Goal: Task Accomplishment & Management: Manage account settings

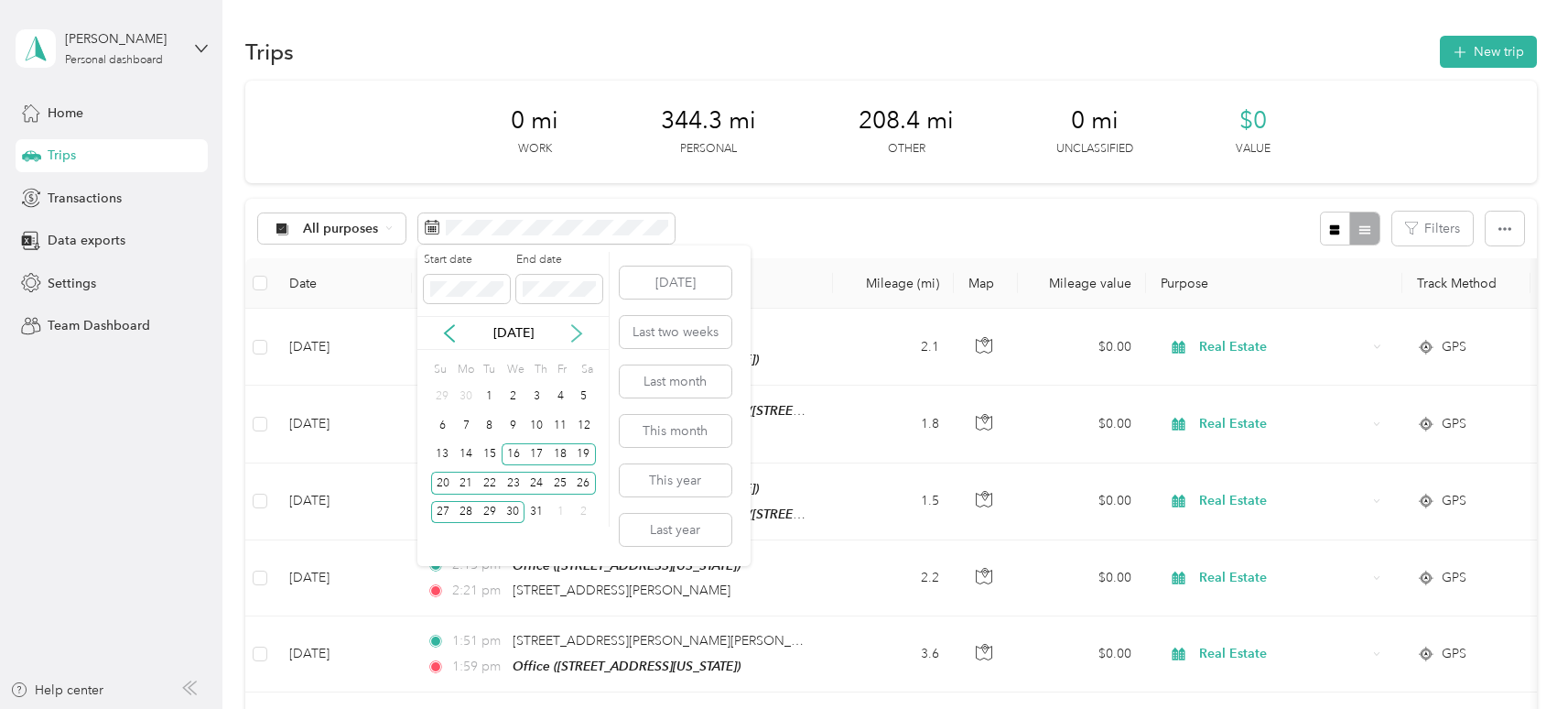
click at [577, 329] on icon at bounding box center [576, 333] width 9 height 17
click at [443, 511] on div "24" at bounding box center [443, 512] width 24 height 23
click at [583, 510] on div "30" at bounding box center [584, 512] width 24 height 23
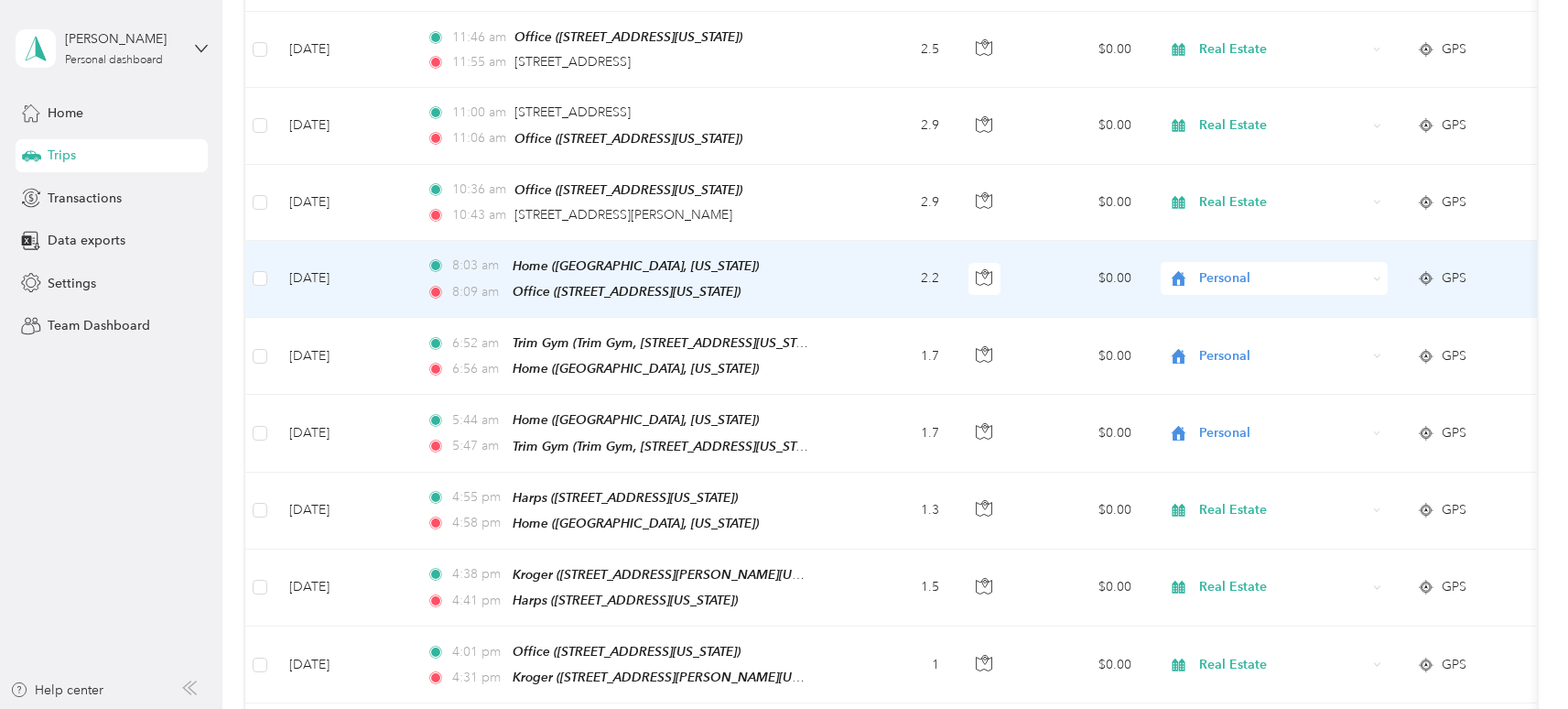
scroll to position [1827, 0]
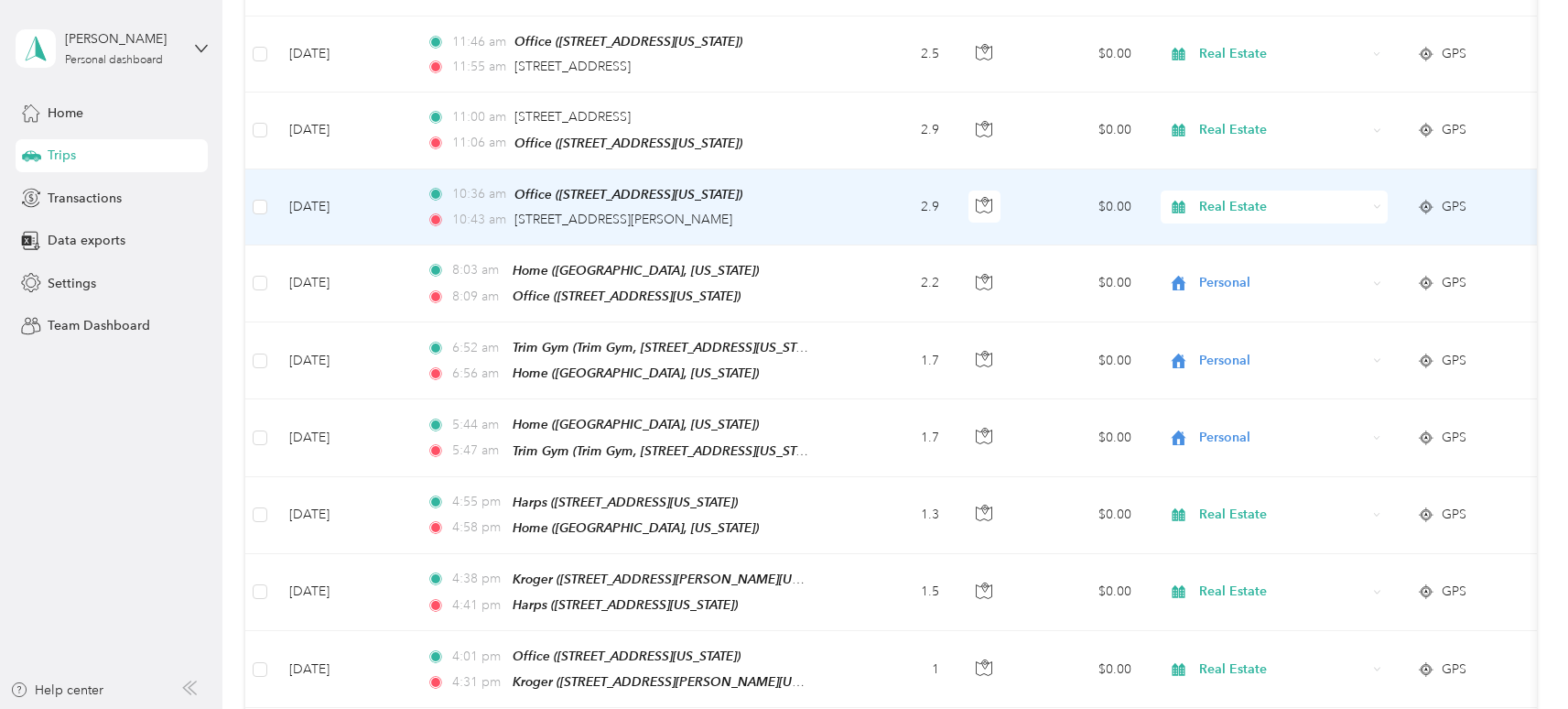
click at [1444, 197] on span "GPS" at bounding box center [1454, 207] width 24 height 21
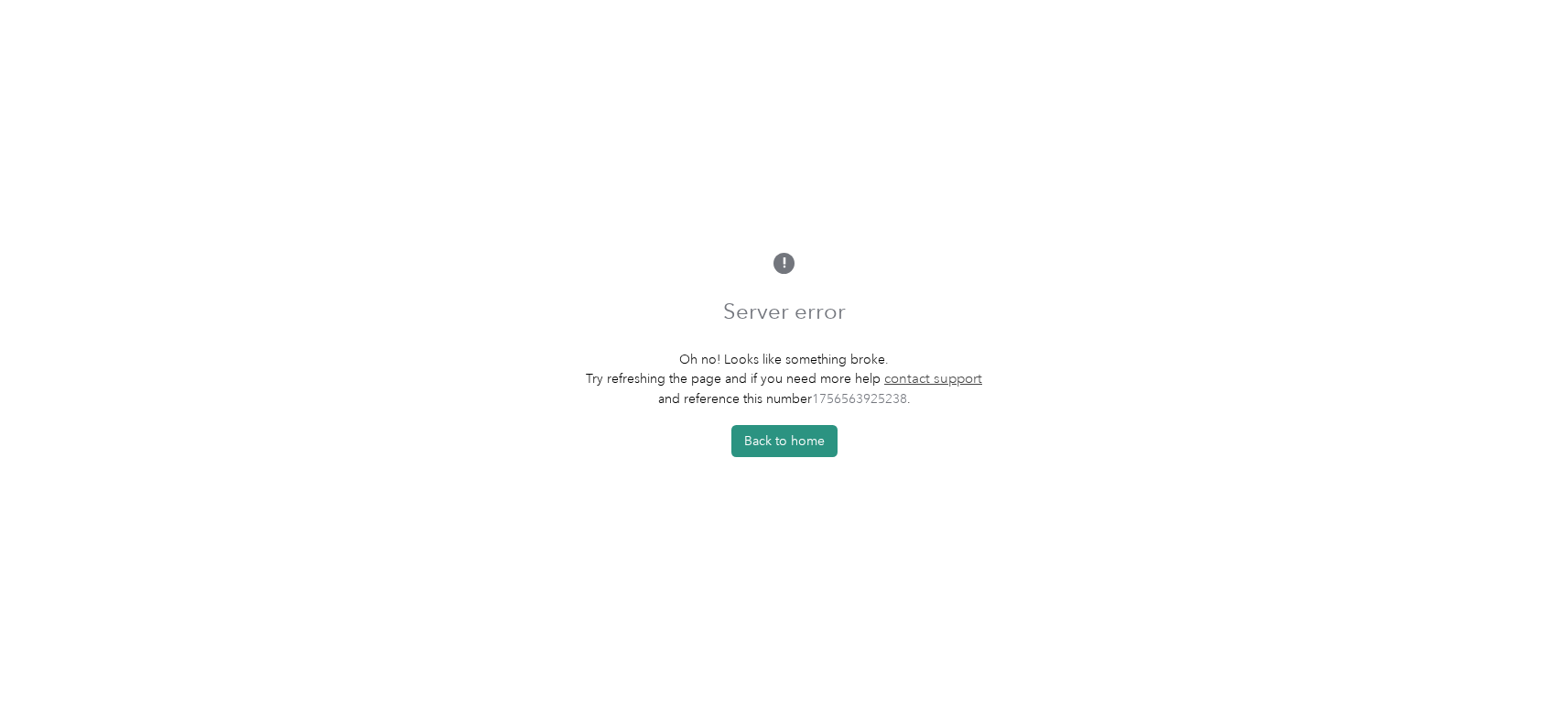
click at [802, 439] on button "Back to home" at bounding box center [784, 440] width 106 height 32
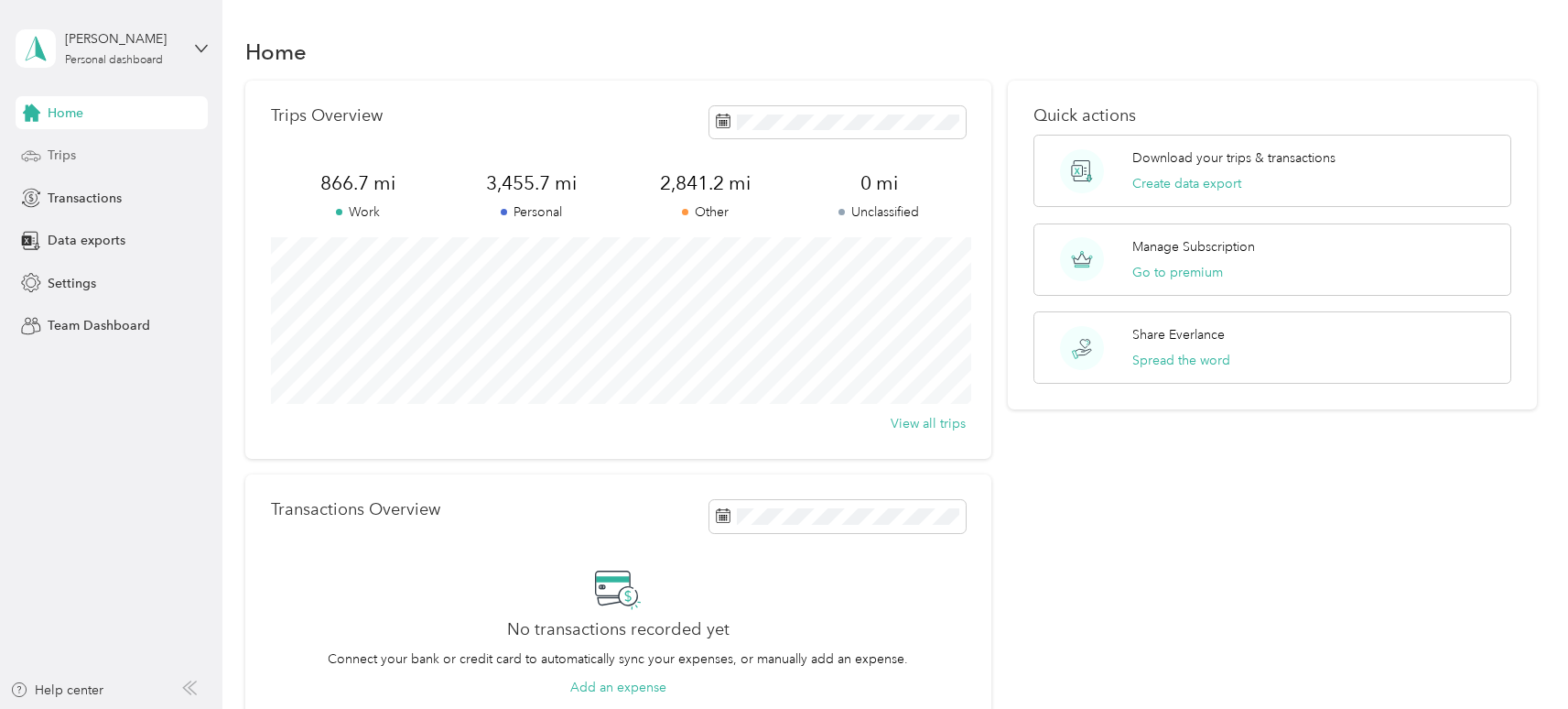
click at [69, 149] on span "Trips" at bounding box center [62, 155] width 28 height 20
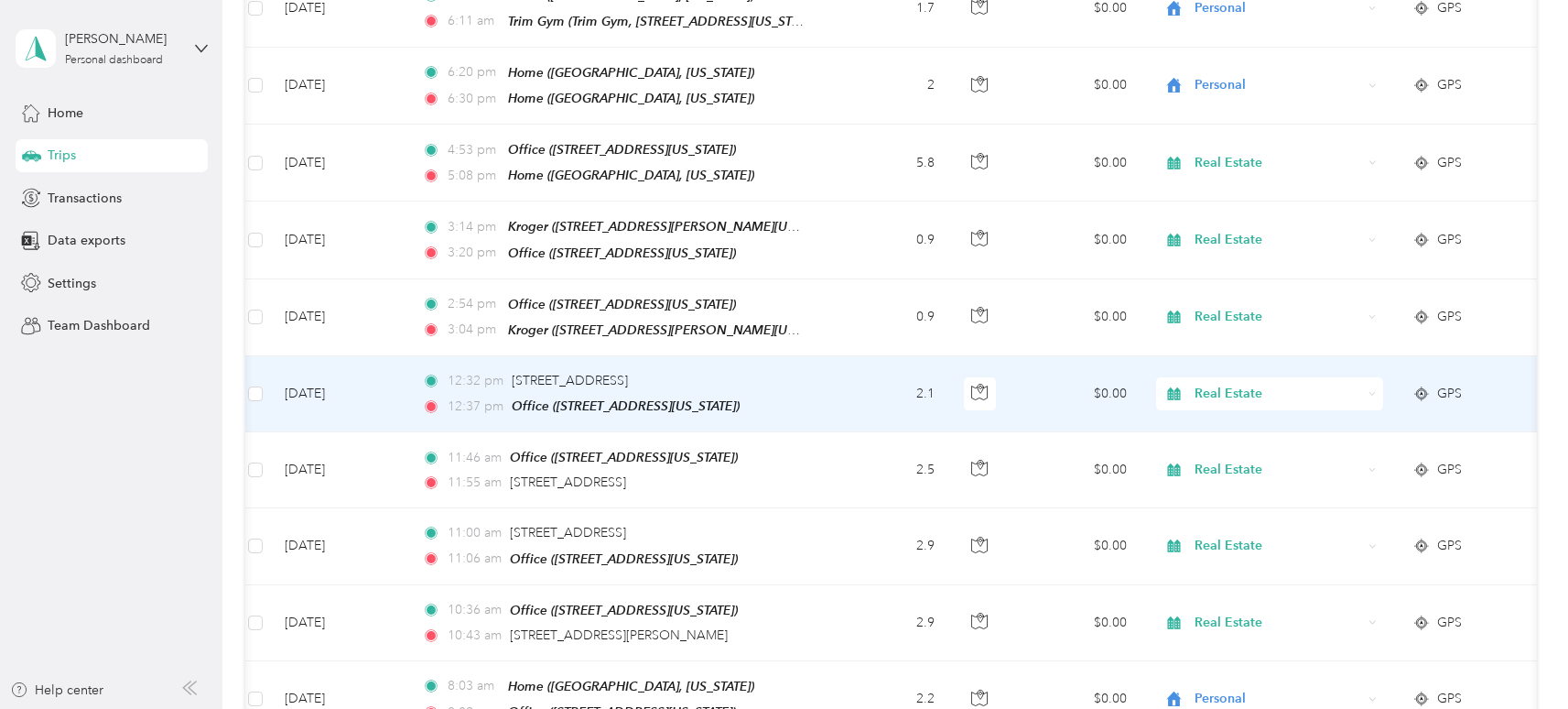
scroll to position [0, 6]
click at [1456, 383] on span "GPS" at bounding box center [1449, 394] width 24 height 21
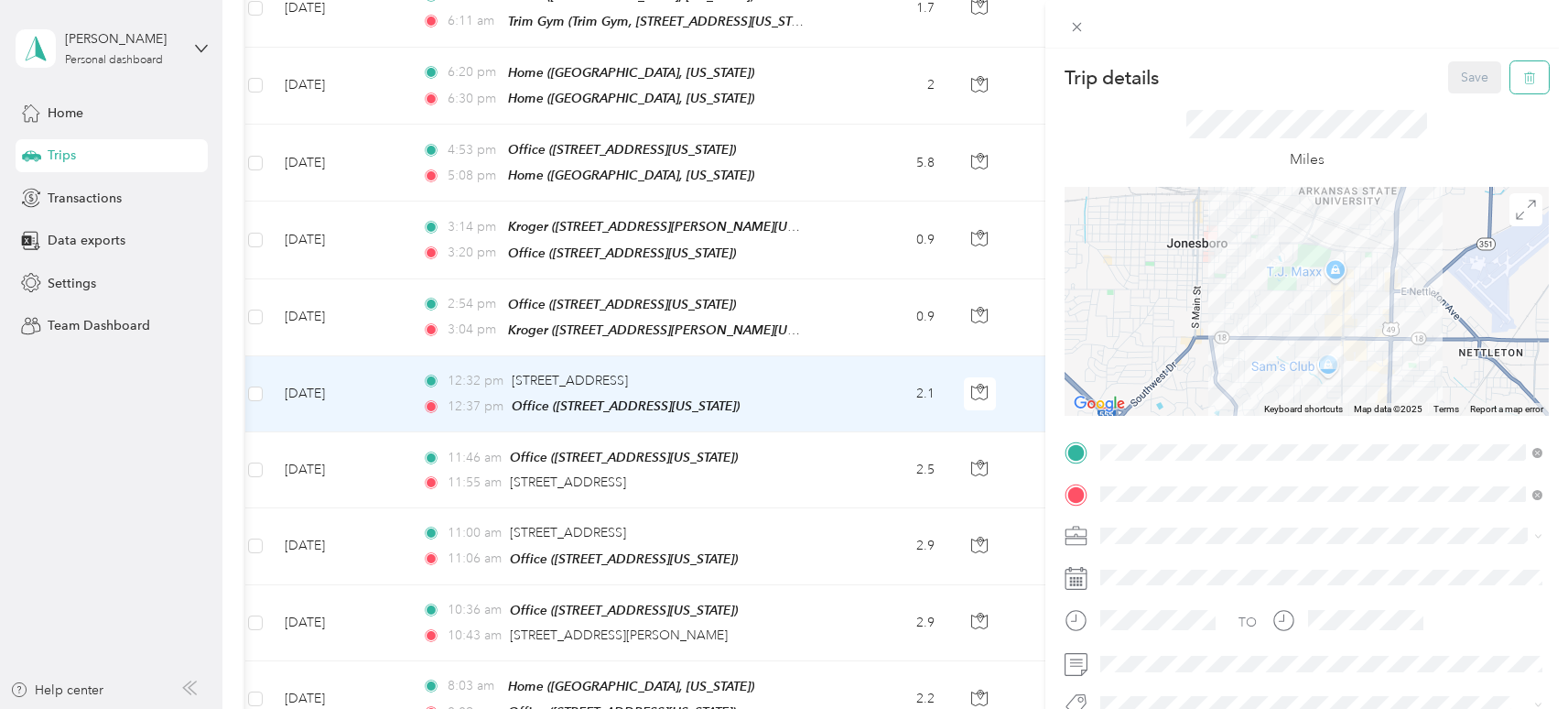
click at [1530, 78] on icon "button" at bounding box center [1530, 78] width 13 height 13
click at [1474, 101] on button "Yes" at bounding box center [1476, 99] width 35 height 29
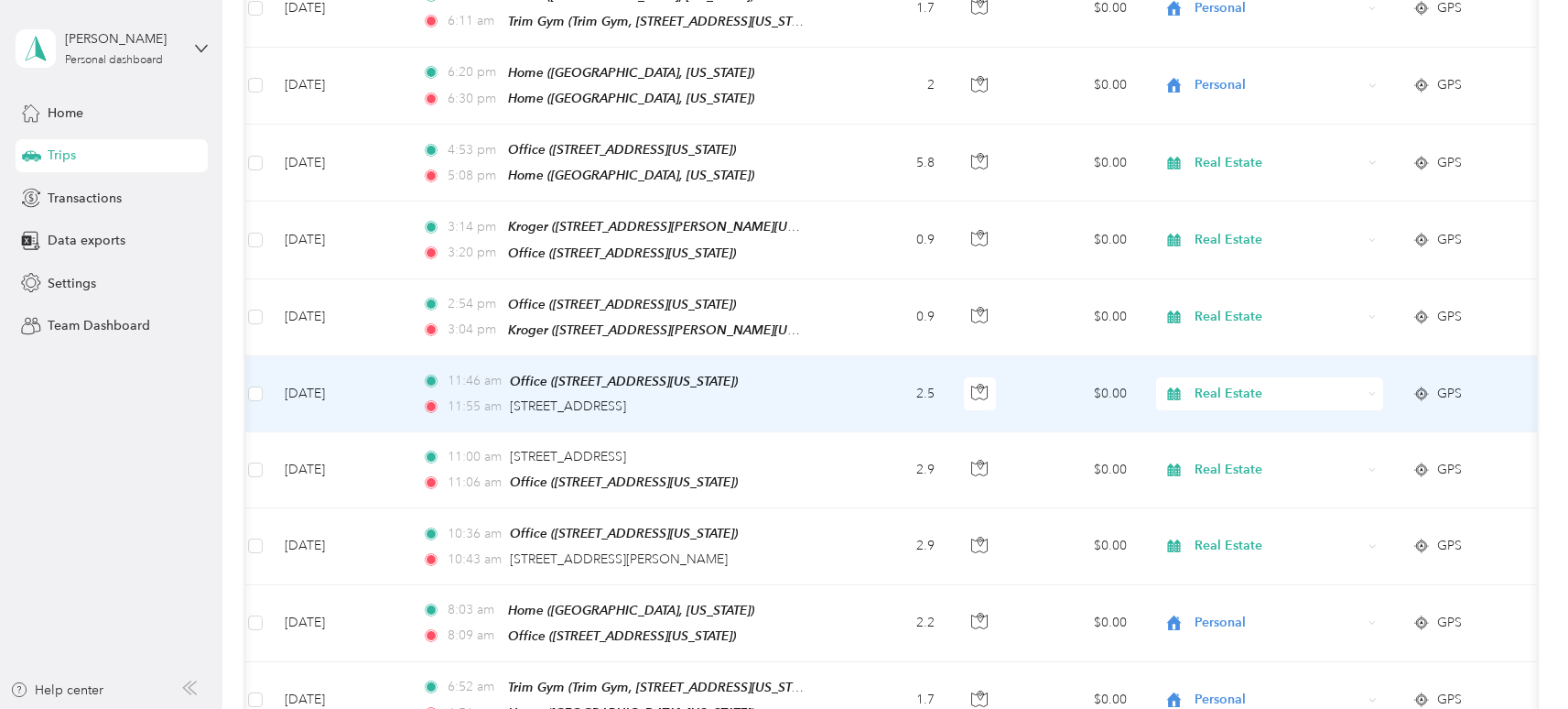
click at [1449, 383] on span "GPS" at bounding box center [1450, 394] width 24 height 21
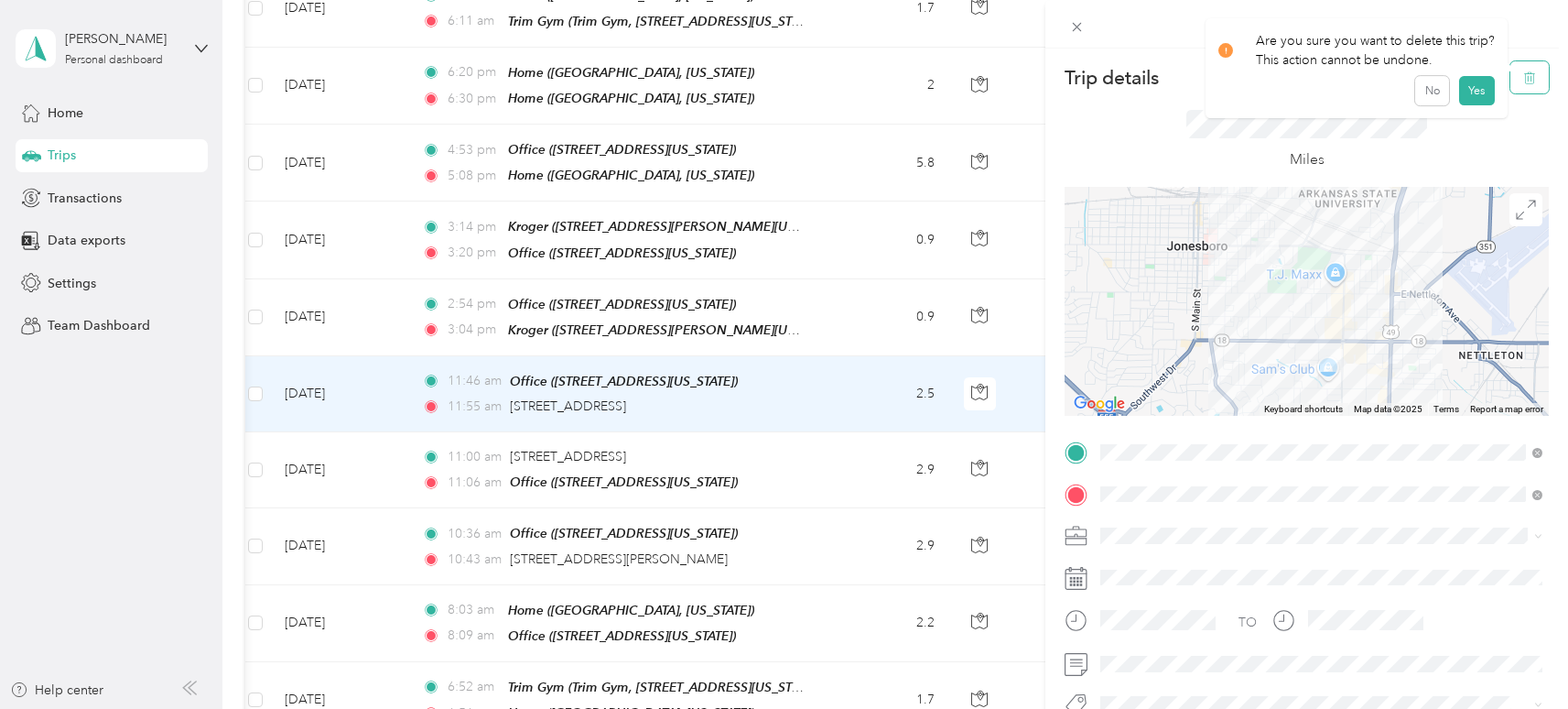
click at [1526, 72] on icon "button" at bounding box center [1530, 78] width 13 height 13
click at [1467, 102] on button "Yes" at bounding box center [1476, 99] width 35 height 29
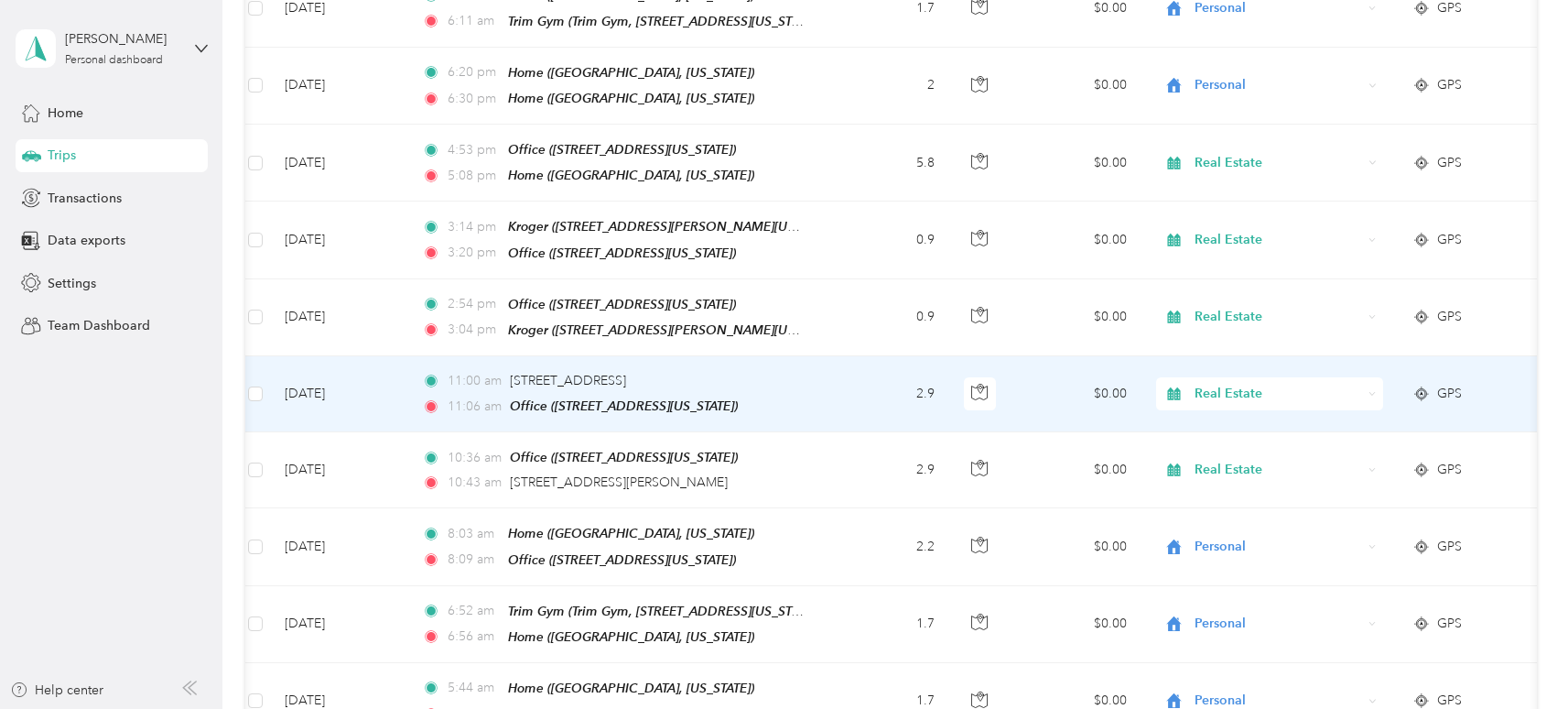
click at [1459, 383] on span "GPS" at bounding box center [1450, 394] width 24 height 21
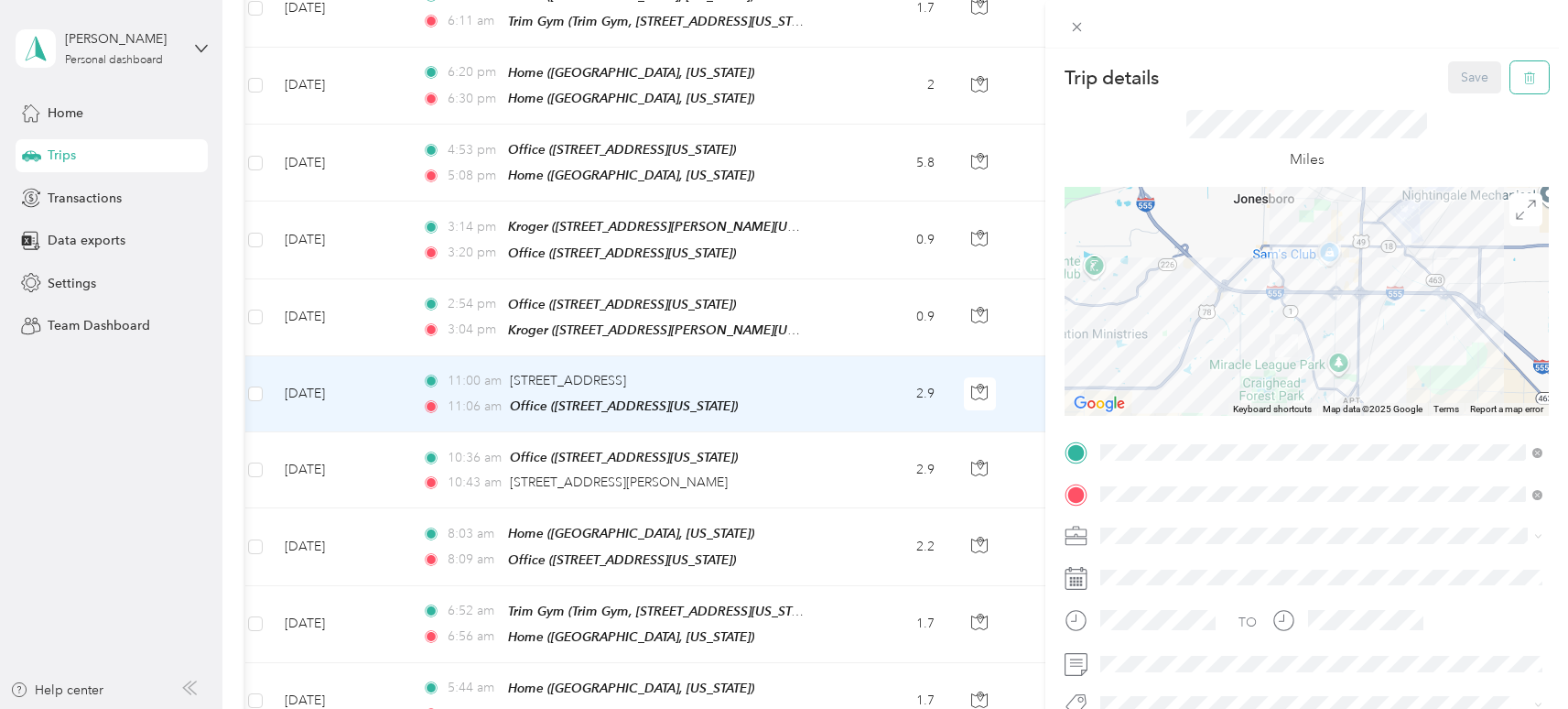
click at [1533, 77] on icon "button" at bounding box center [1530, 78] width 11 height 12
click at [1471, 101] on button "Yes" at bounding box center [1476, 99] width 35 height 29
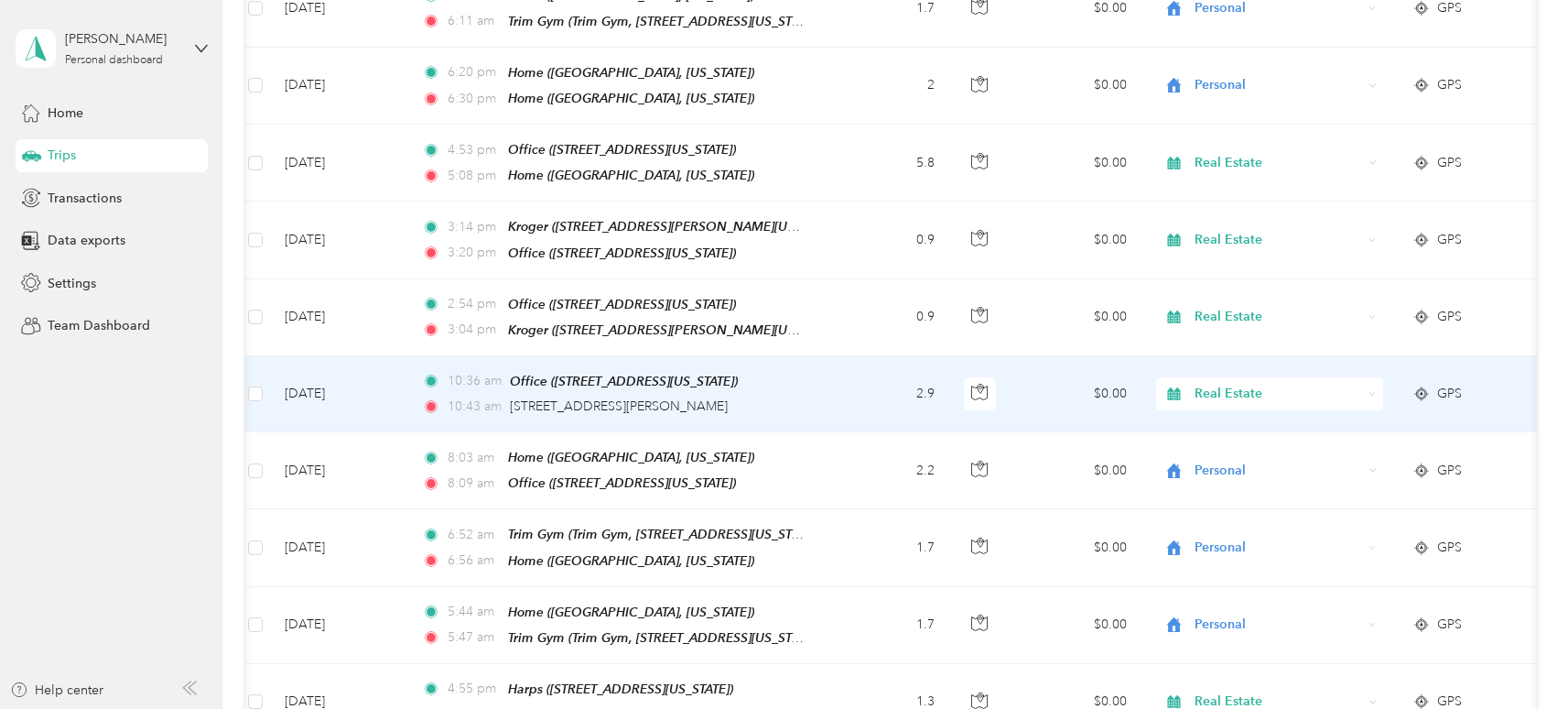
click at [1447, 383] on span "GPS" at bounding box center [1450, 394] width 24 height 21
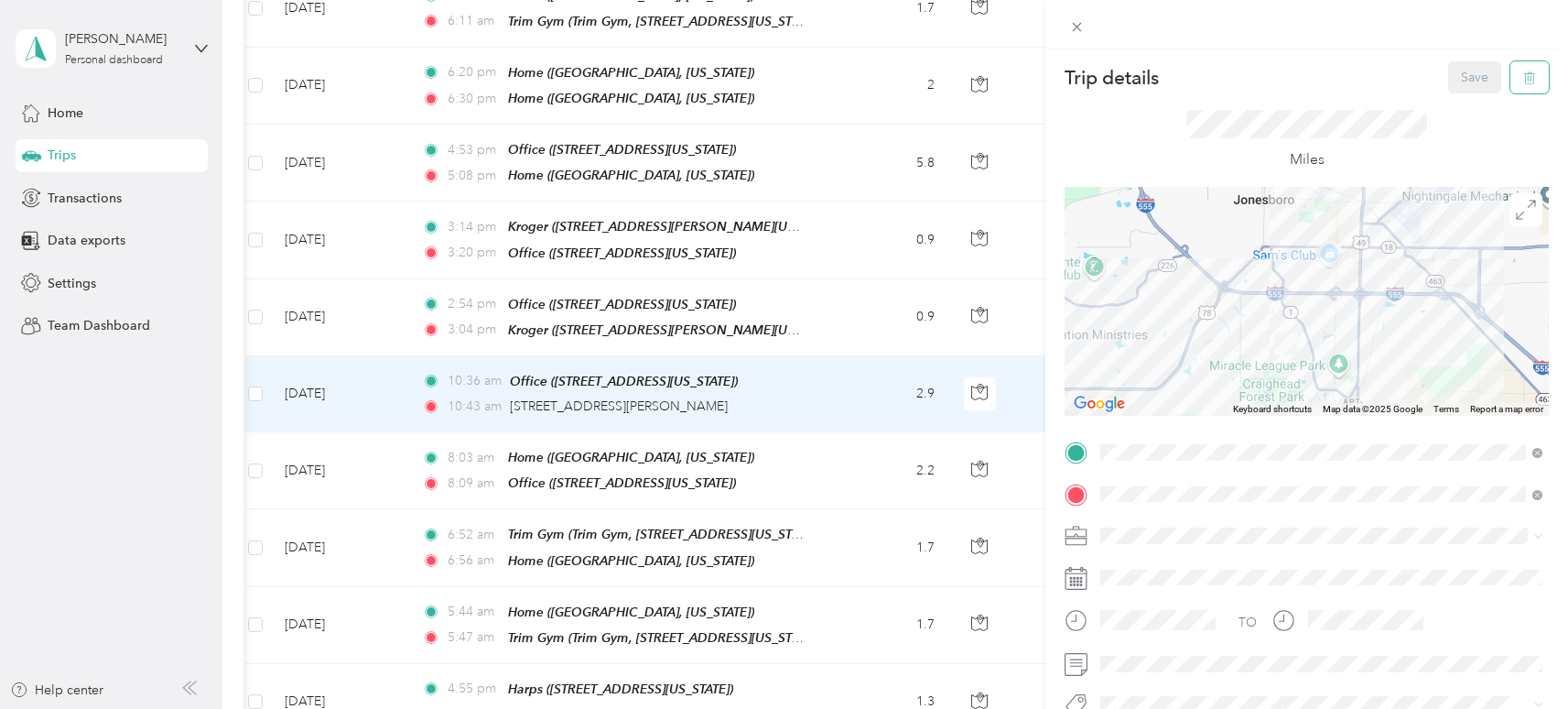
click at [1526, 75] on icon "button" at bounding box center [1530, 78] width 13 height 13
click at [1471, 93] on button "Yes" at bounding box center [1476, 99] width 35 height 29
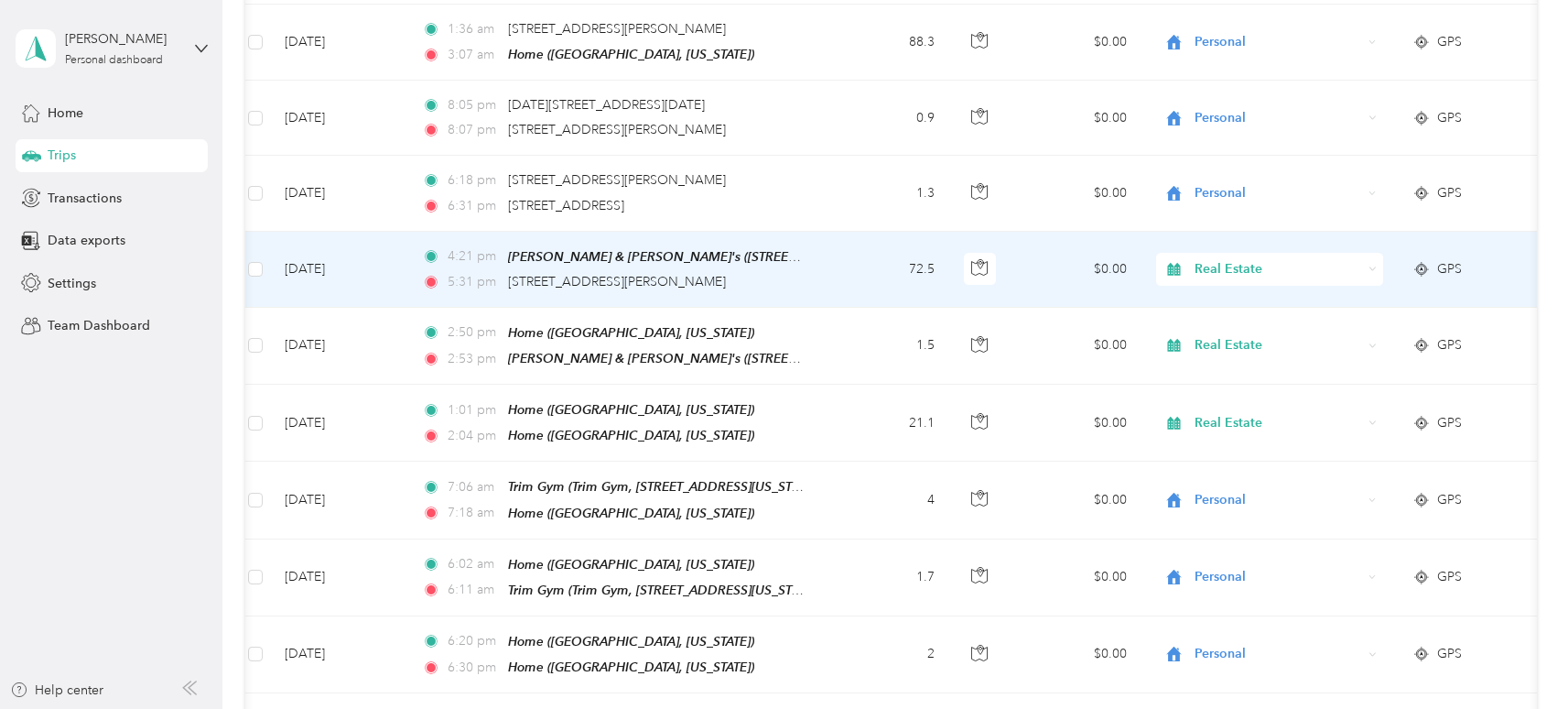
scroll to position [841, 0]
click at [1342, 261] on span "Real Estate" at bounding box center [1279, 271] width 168 height 21
click at [1256, 329] on li "Personal" at bounding box center [1270, 330] width 227 height 32
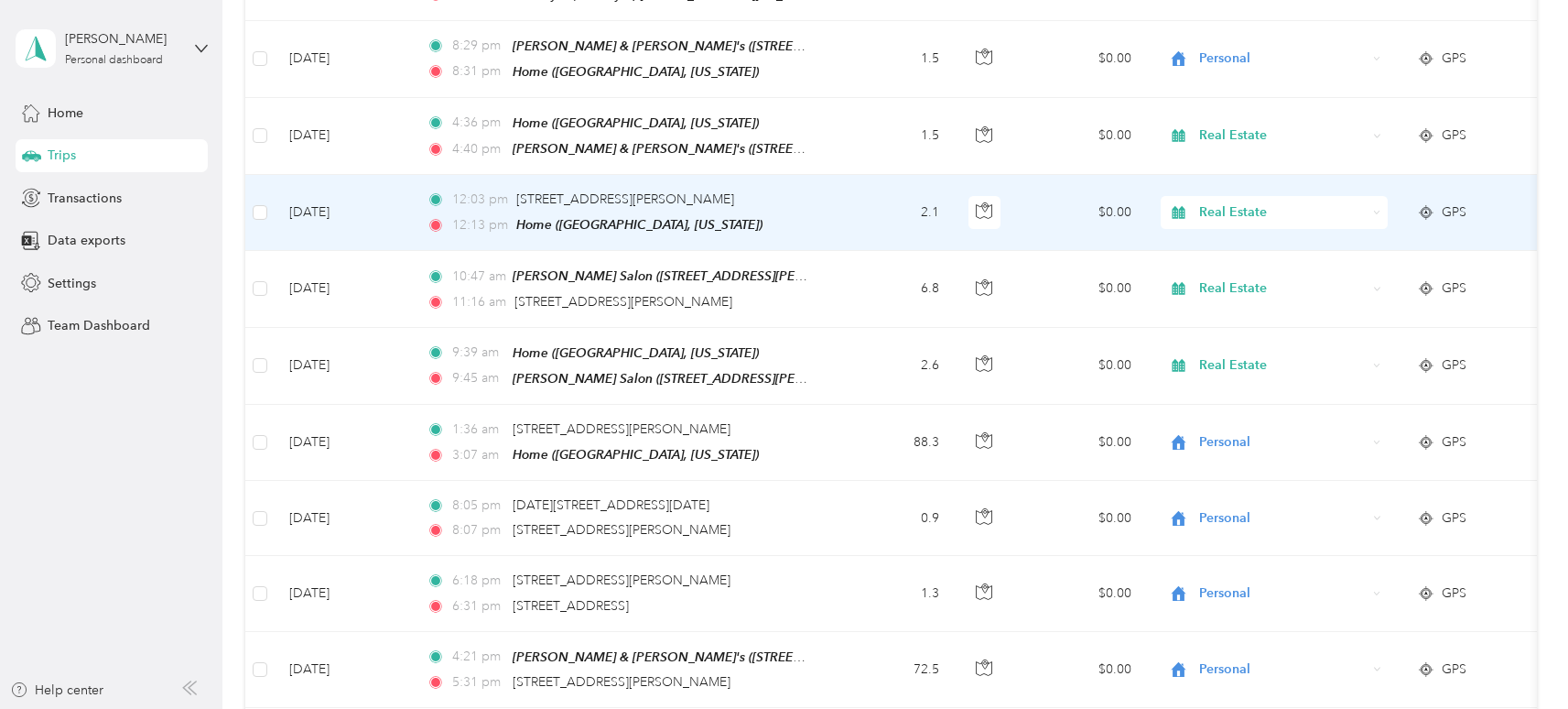
scroll to position [457, 0]
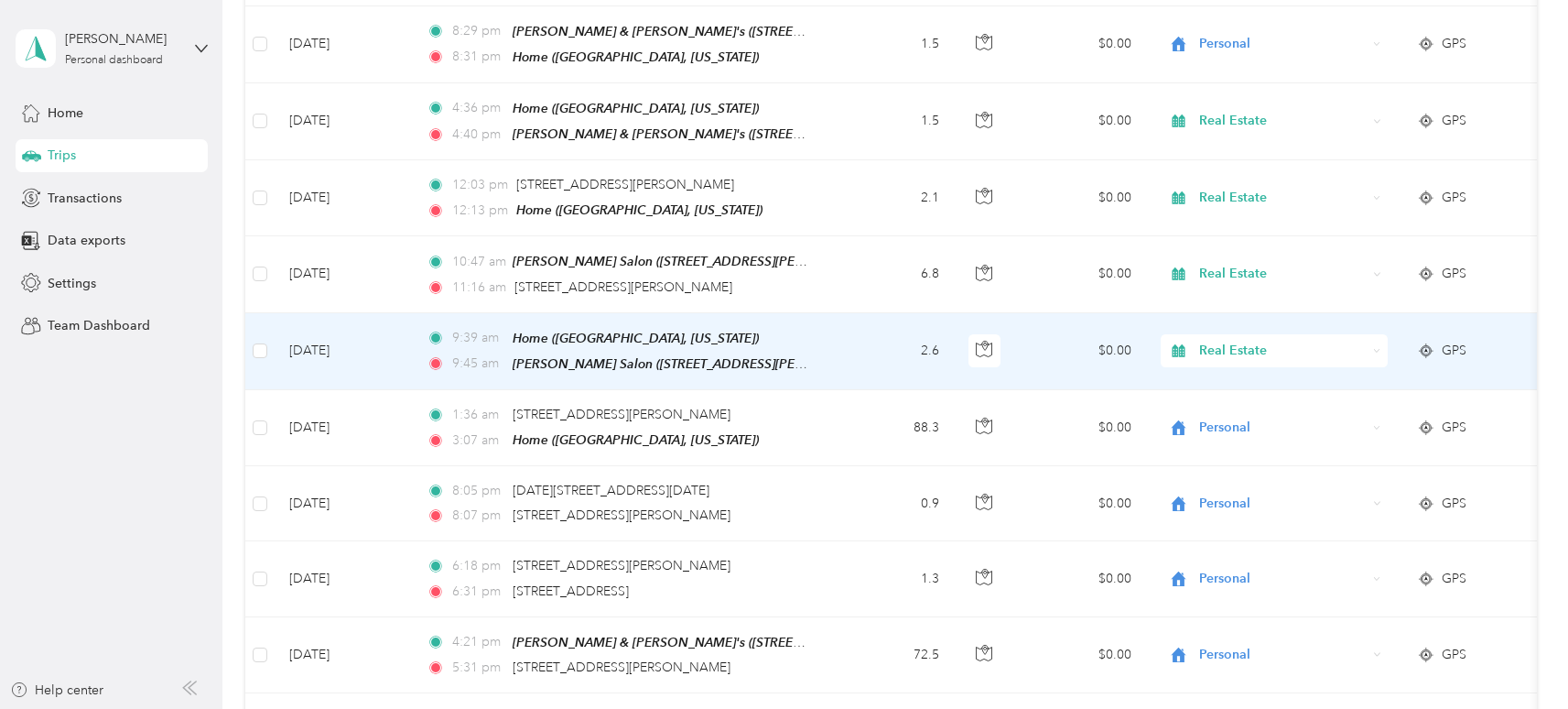
click at [1456, 341] on span "GPS" at bounding box center [1454, 351] width 24 height 21
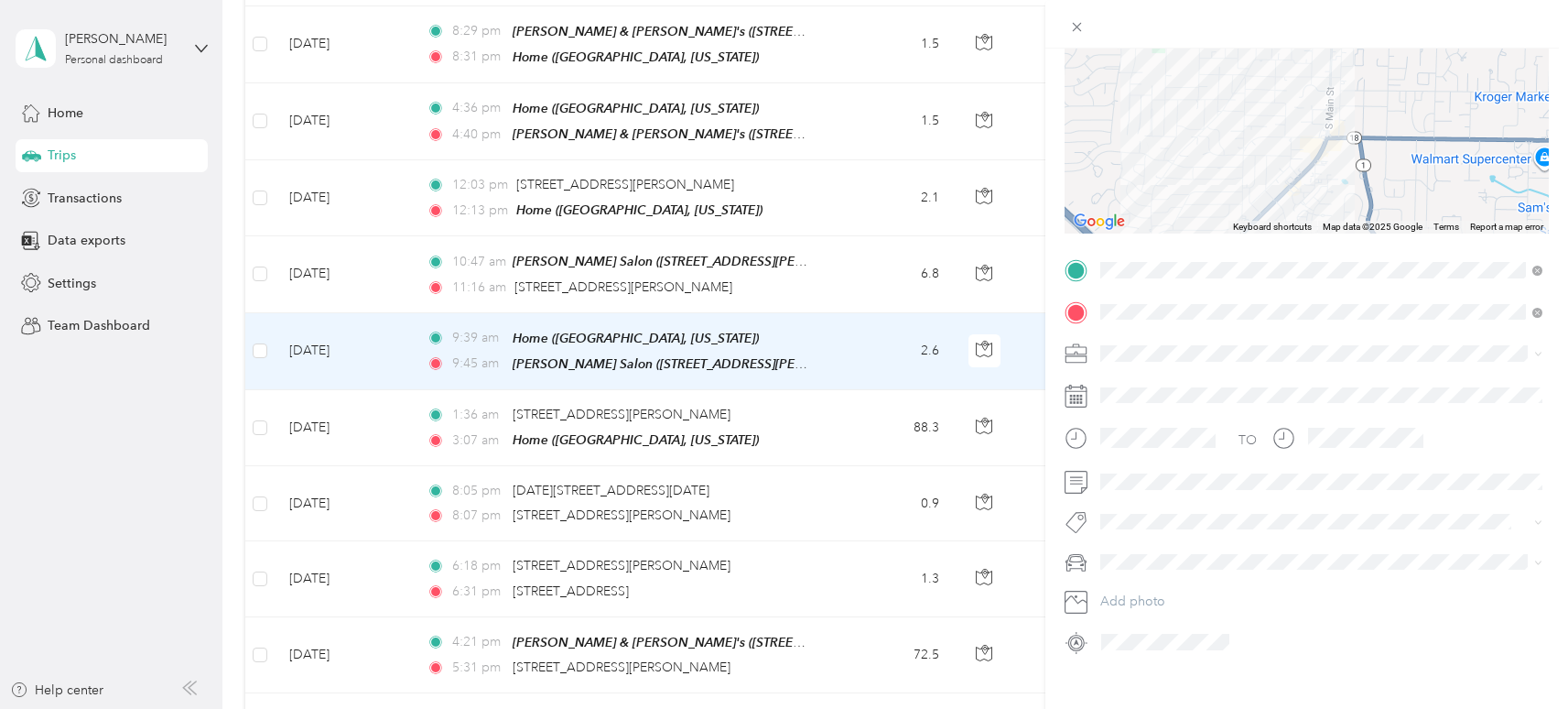
scroll to position [183, 0]
click at [1159, 413] on div "Personal" at bounding box center [1322, 410] width 429 height 20
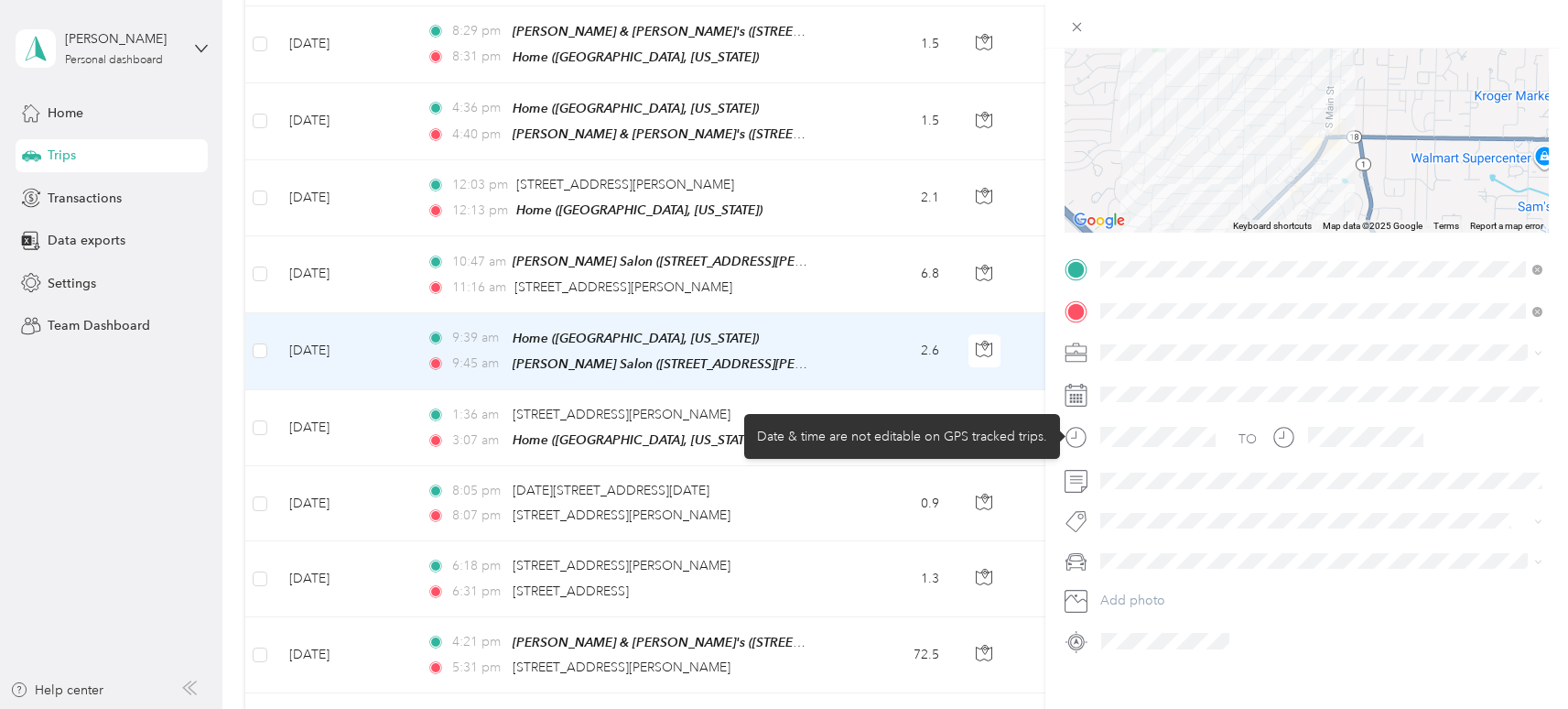
scroll to position [197, 0]
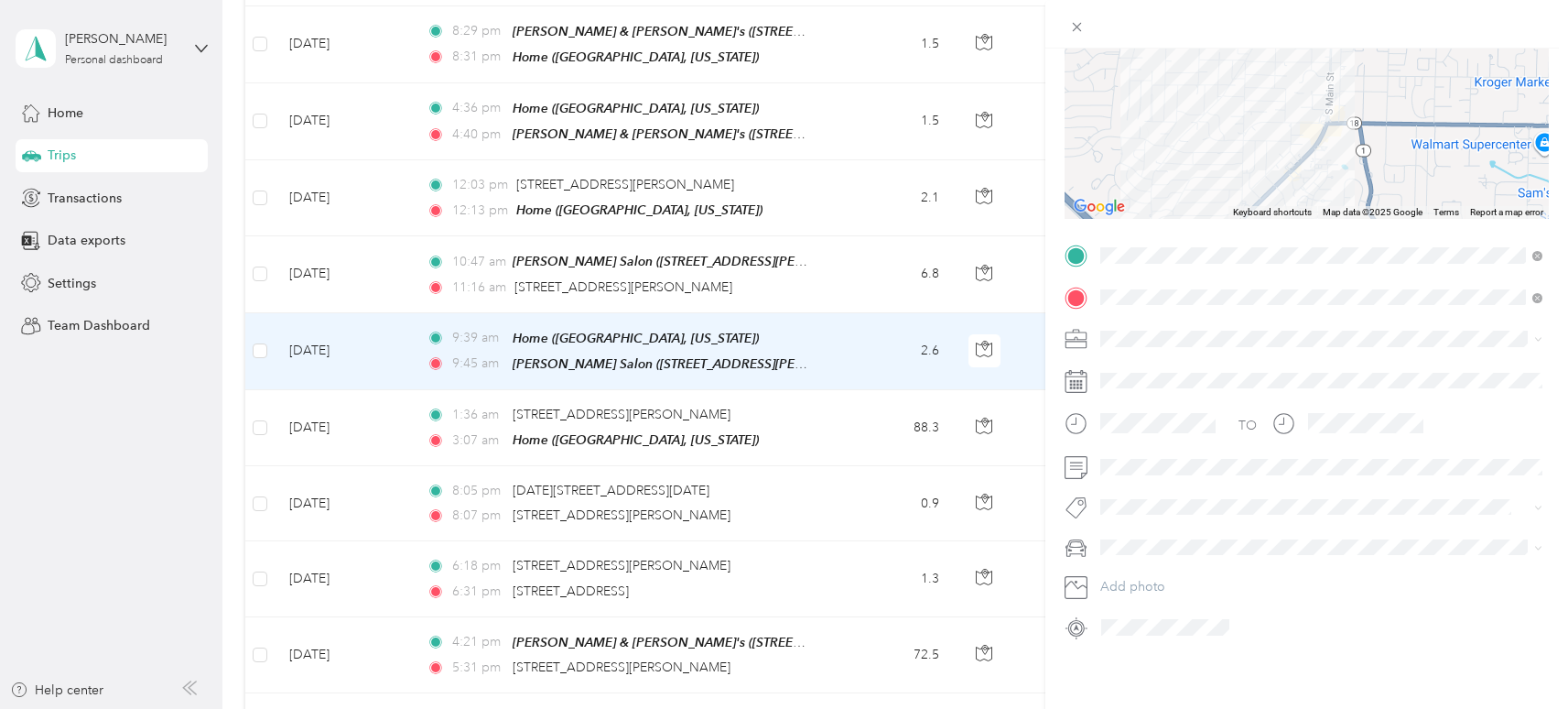
click at [1145, 608] on span "Beth's Car" at bounding box center [1174, 602] width 134 height 16
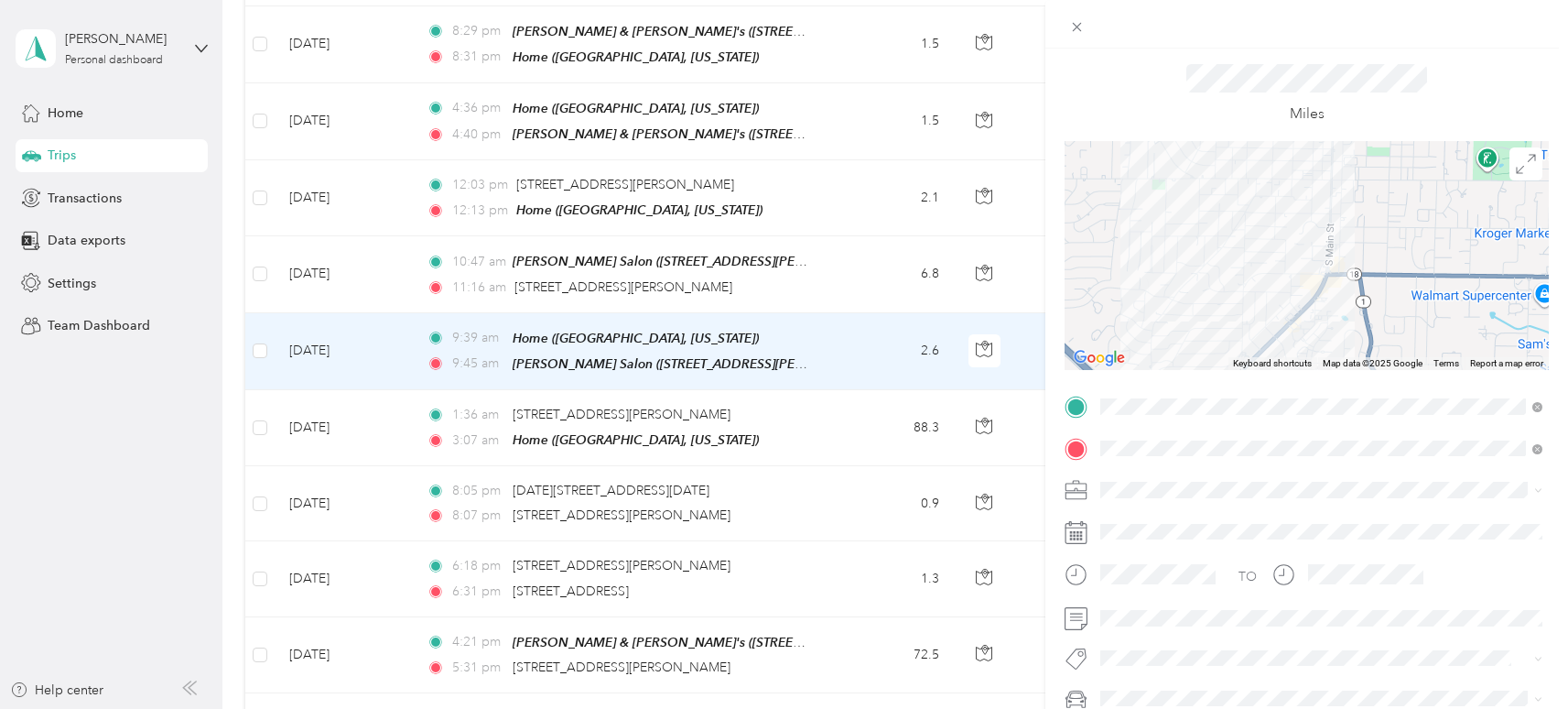
scroll to position [0, 0]
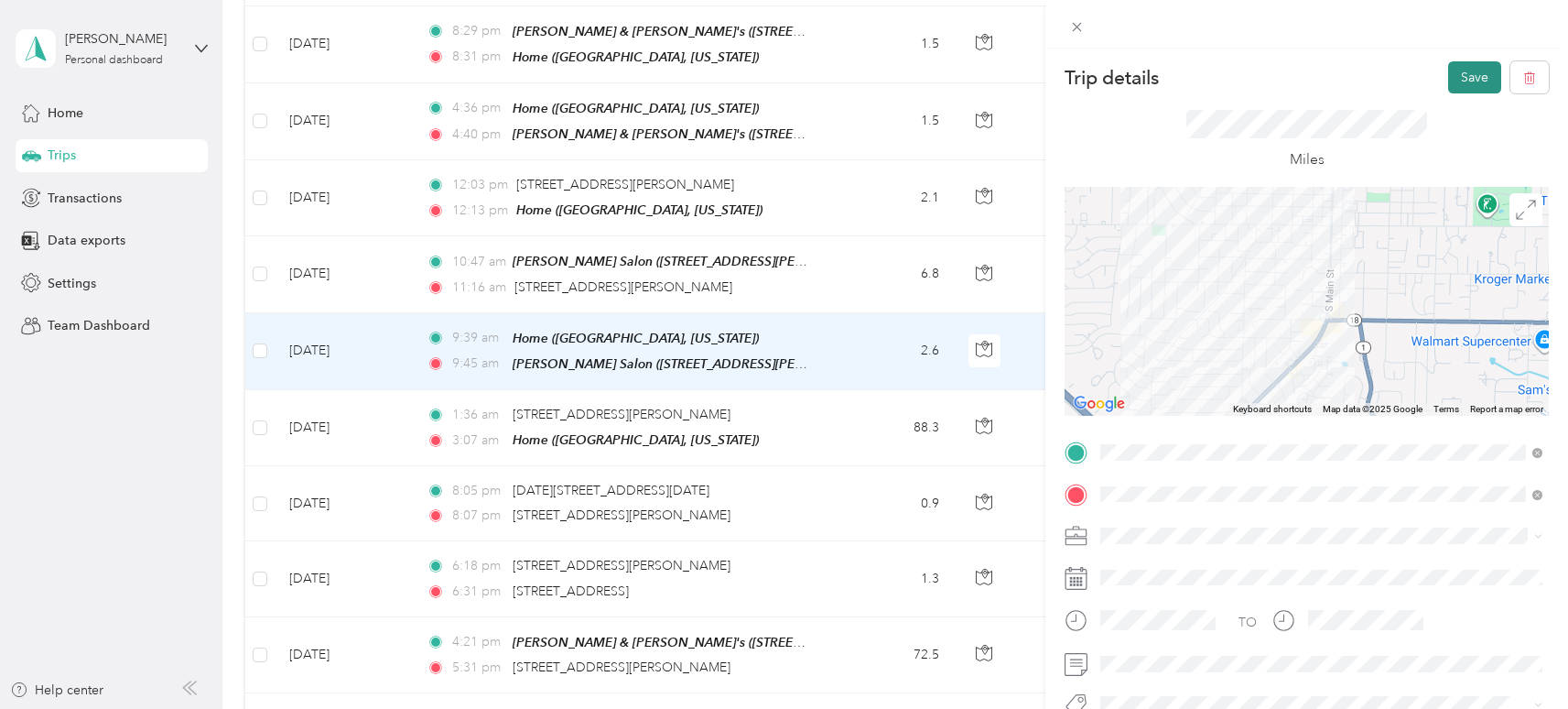
click at [1471, 74] on button "Save" at bounding box center [1475, 77] width 53 height 32
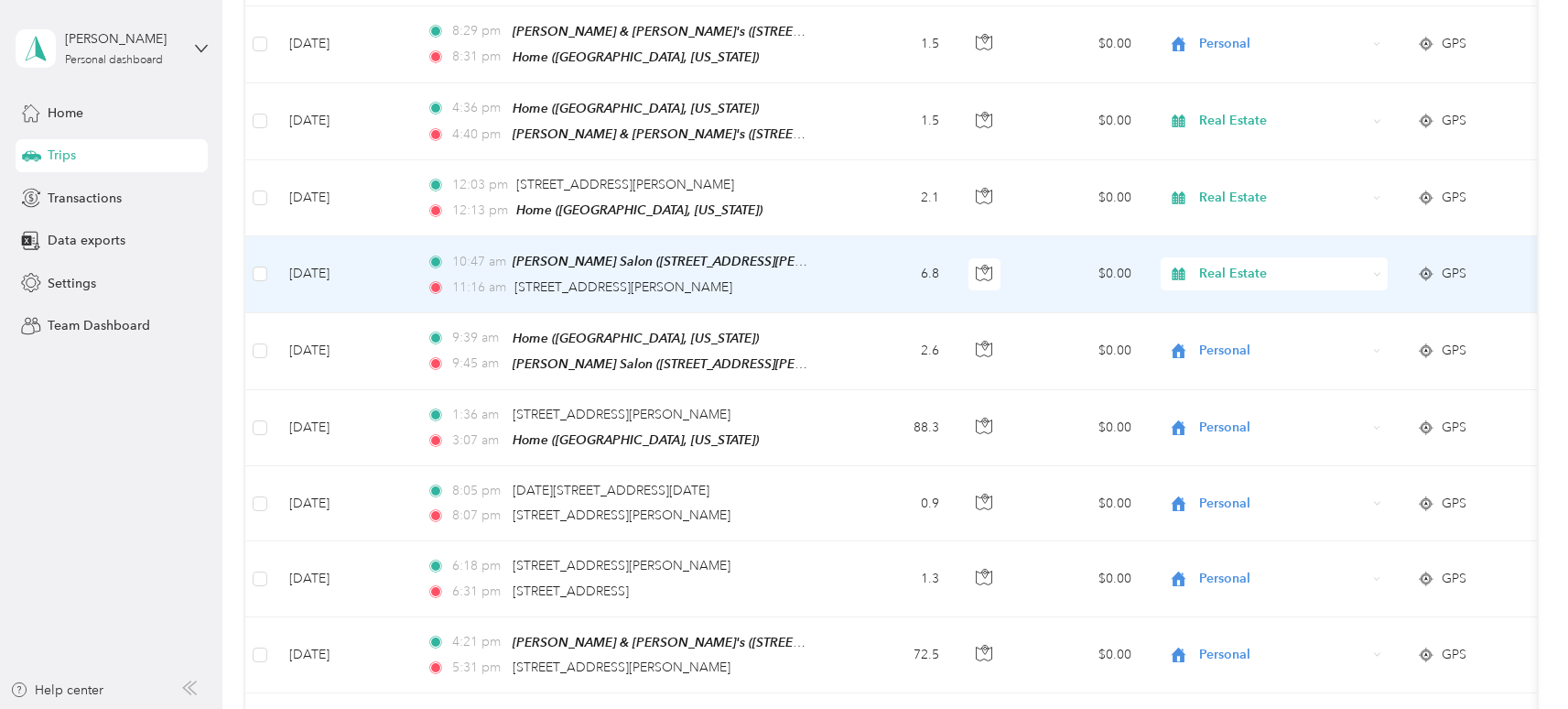
click at [1442, 269] on span "GPS" at bounding box center [1454, 274] width 24 height 21
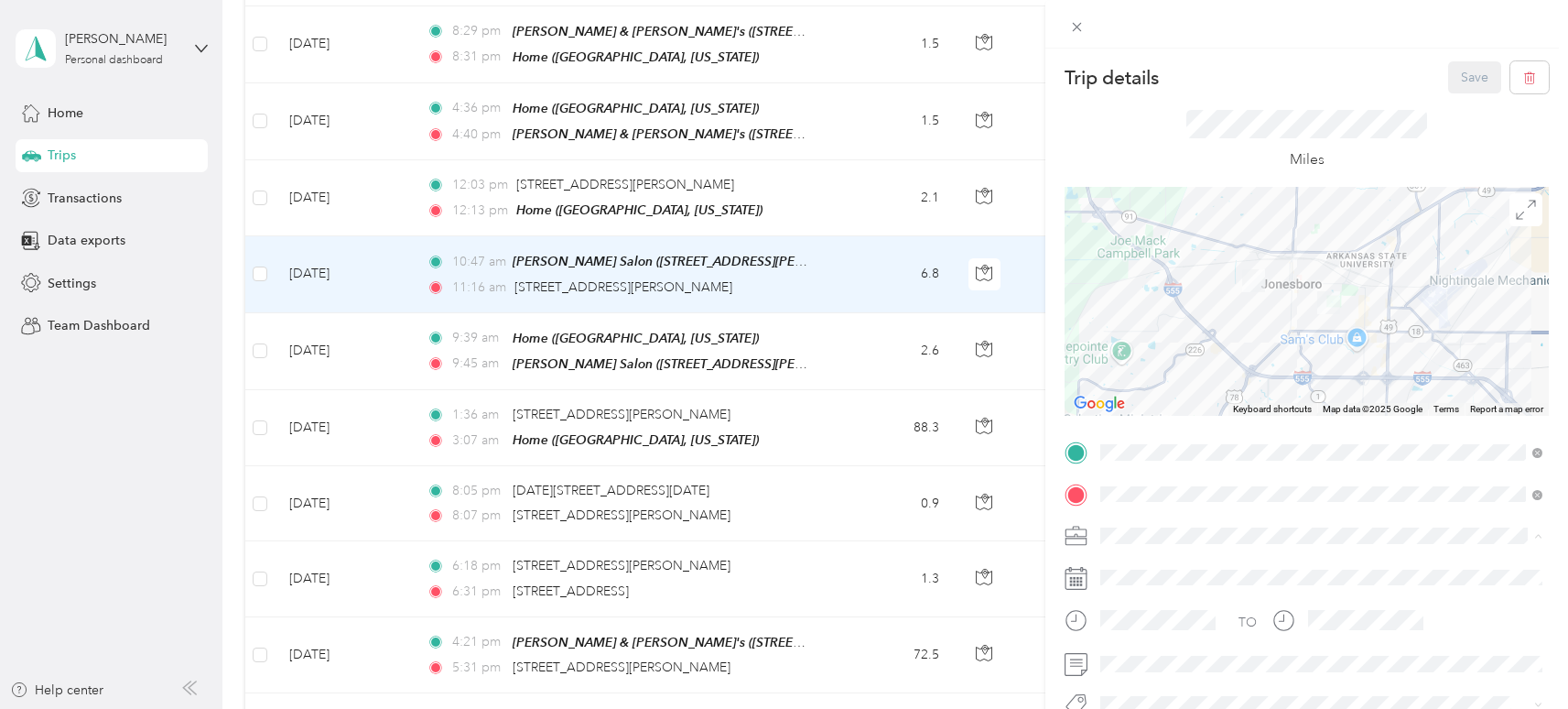
click at [1170, 309] on div "Personal" at bounding box center [1322, 311] width 429 height 20
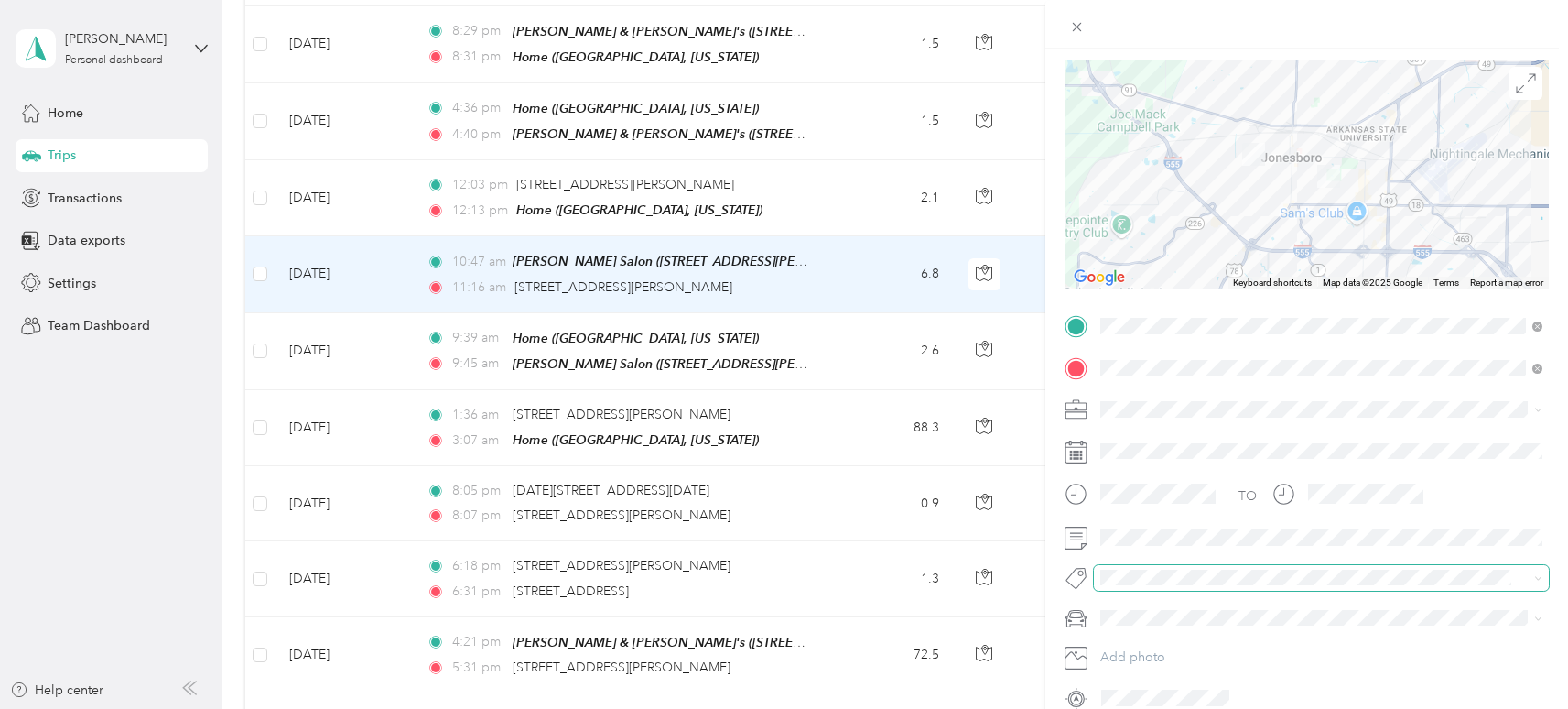
scroll to position [197, 0]
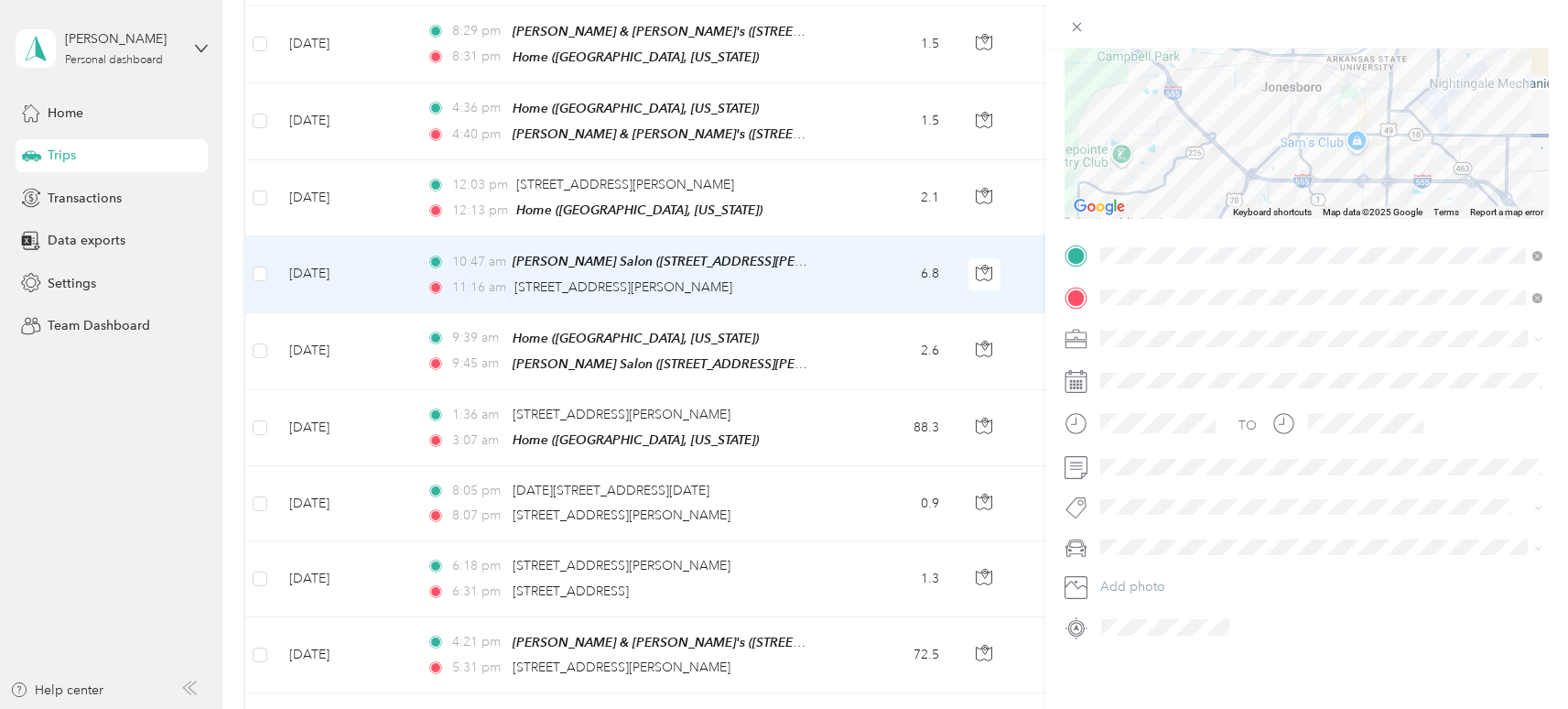
click at [1160, 616] on li "Beth's Car" at bounding box center [1322, 602] width 455 height 32
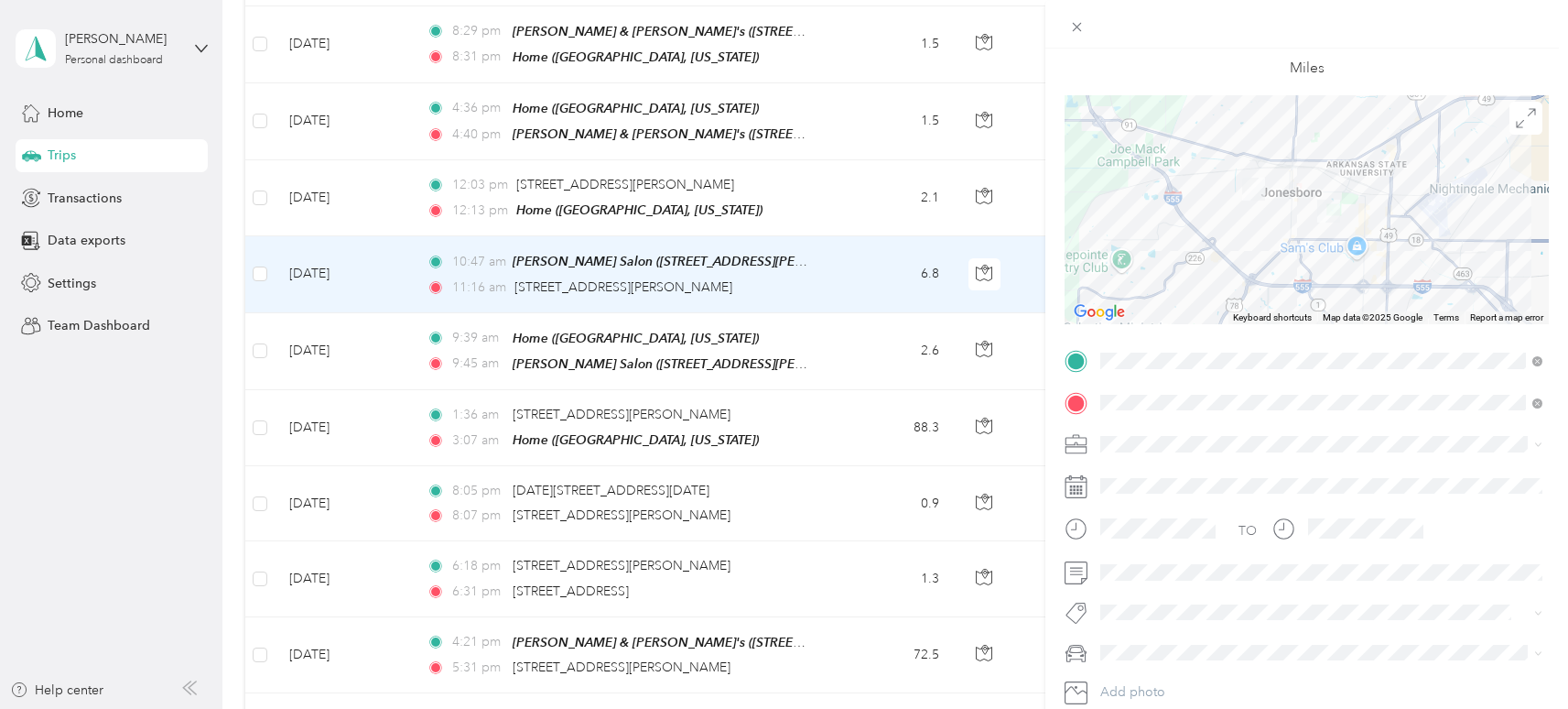
scroll to position [0, 0]
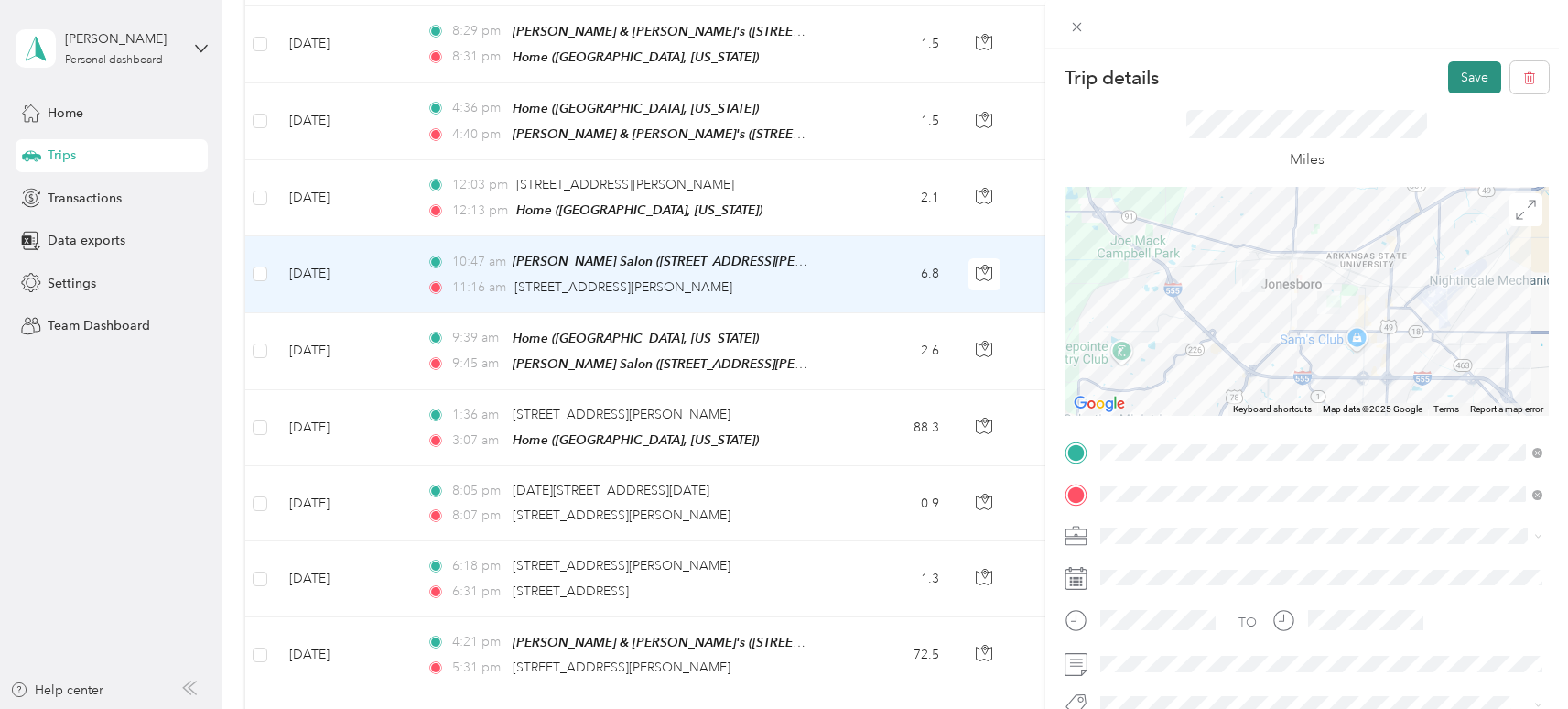
click at [1482, 77] on button "Save" at bounding box center [1475, 77] width 53 height 32
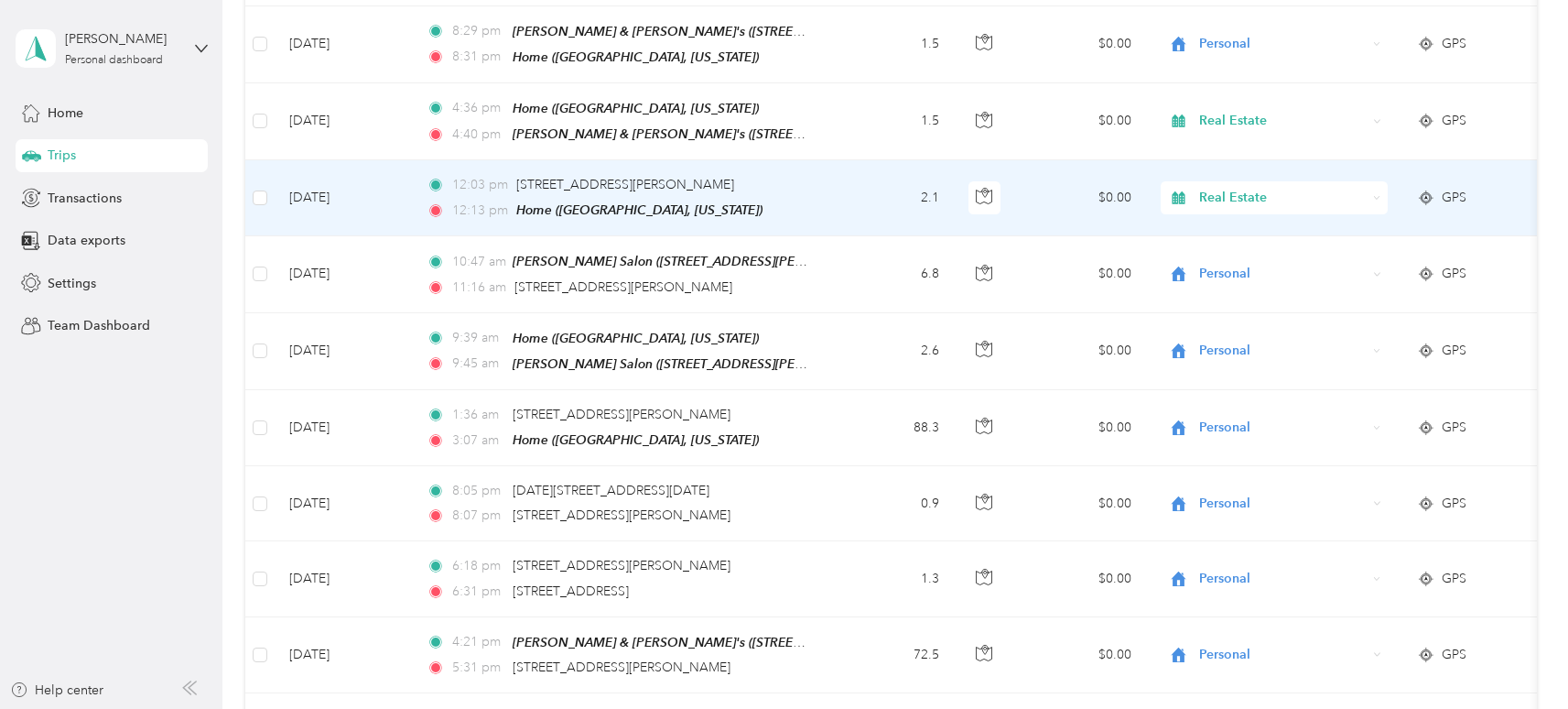
click at [1453, 188] on span "GPS" at bounding box center [1454, 198] width 24 height 21
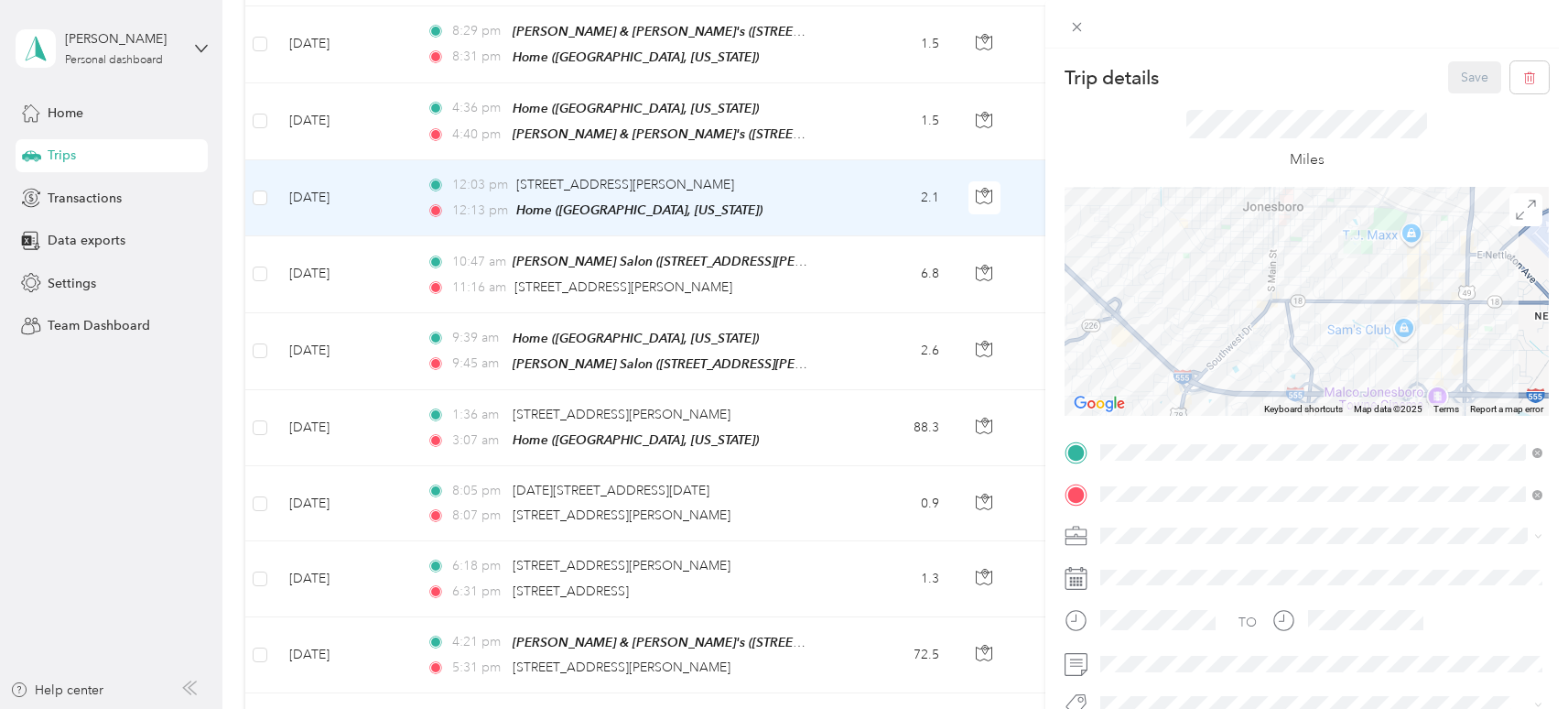
click at [1158, 316] on li "Personal" at bounding box center [1322, 305] width 455 height 32
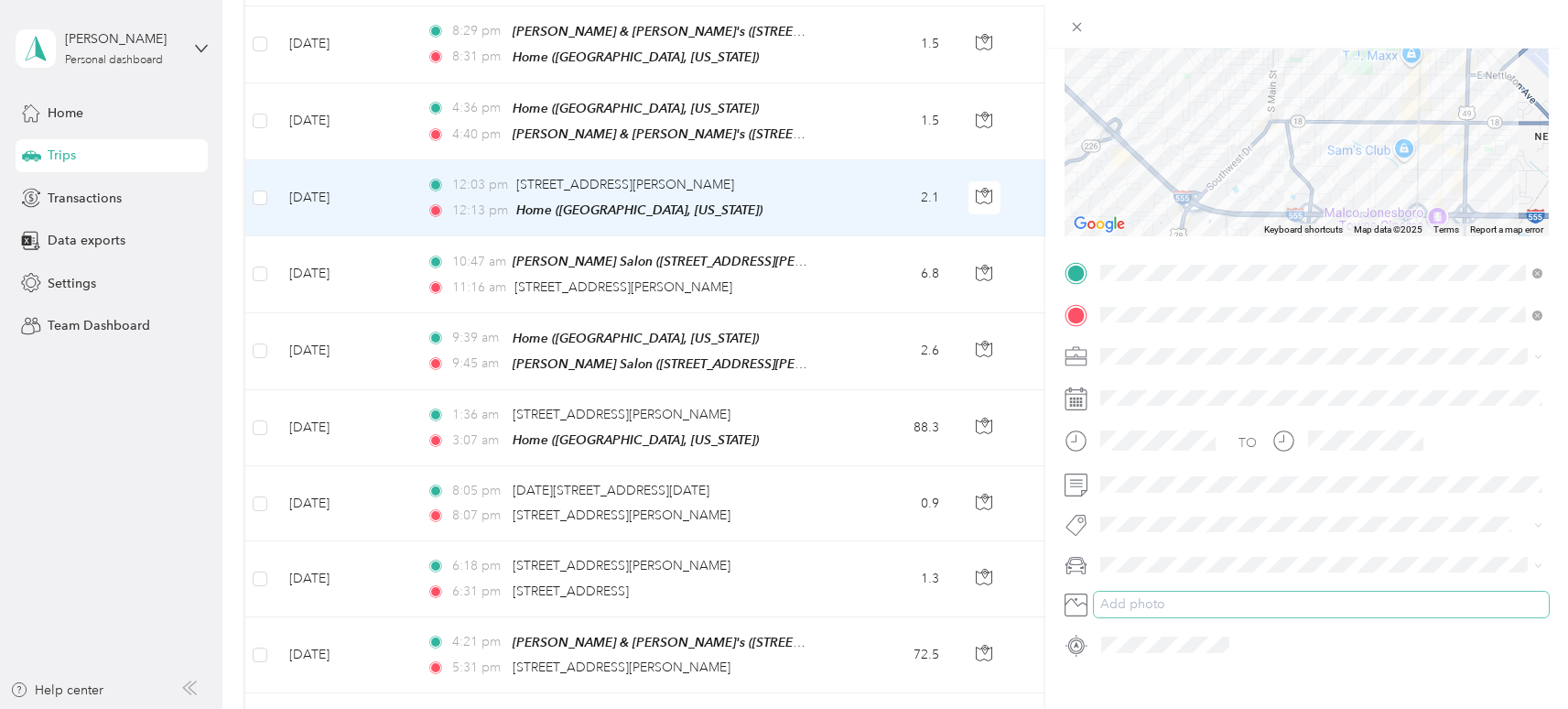
scroll to position [197, 0]
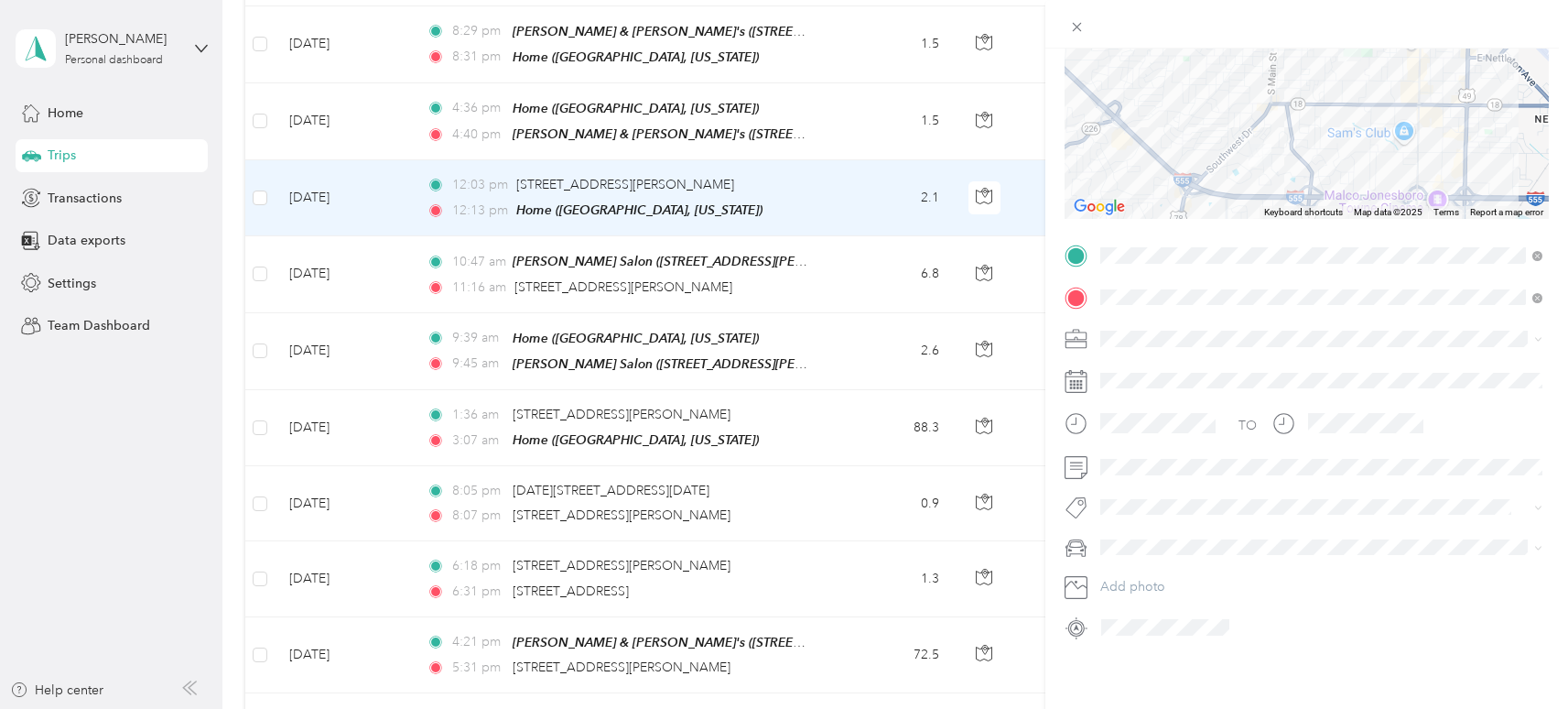
click at [1156, 611] on div "Beth's Car" at bounding box center [1322, 605] width 429 height 20
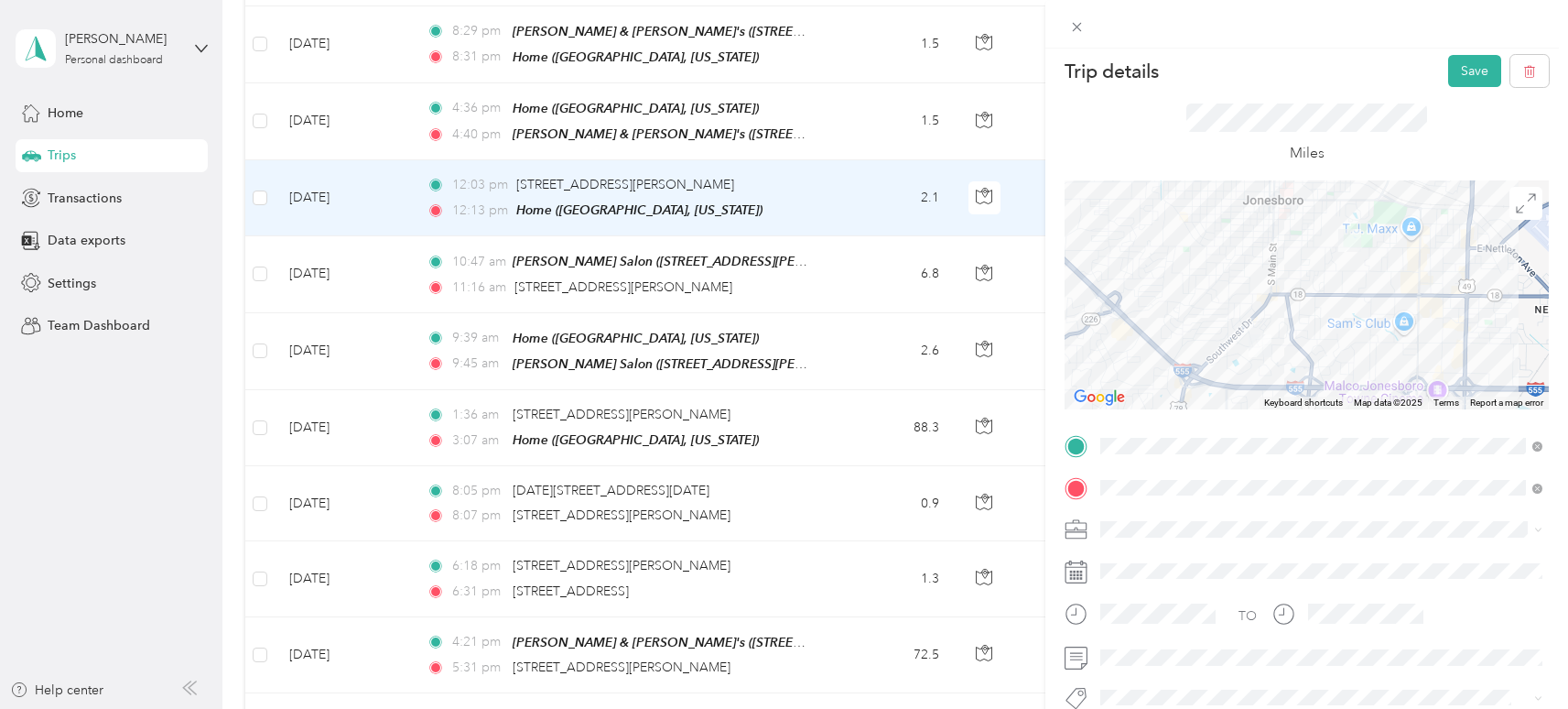
scroll to position [0, 0]
click at [1476, 74] on button "Save" at bounding box center [1475, 77] width 53 height 32
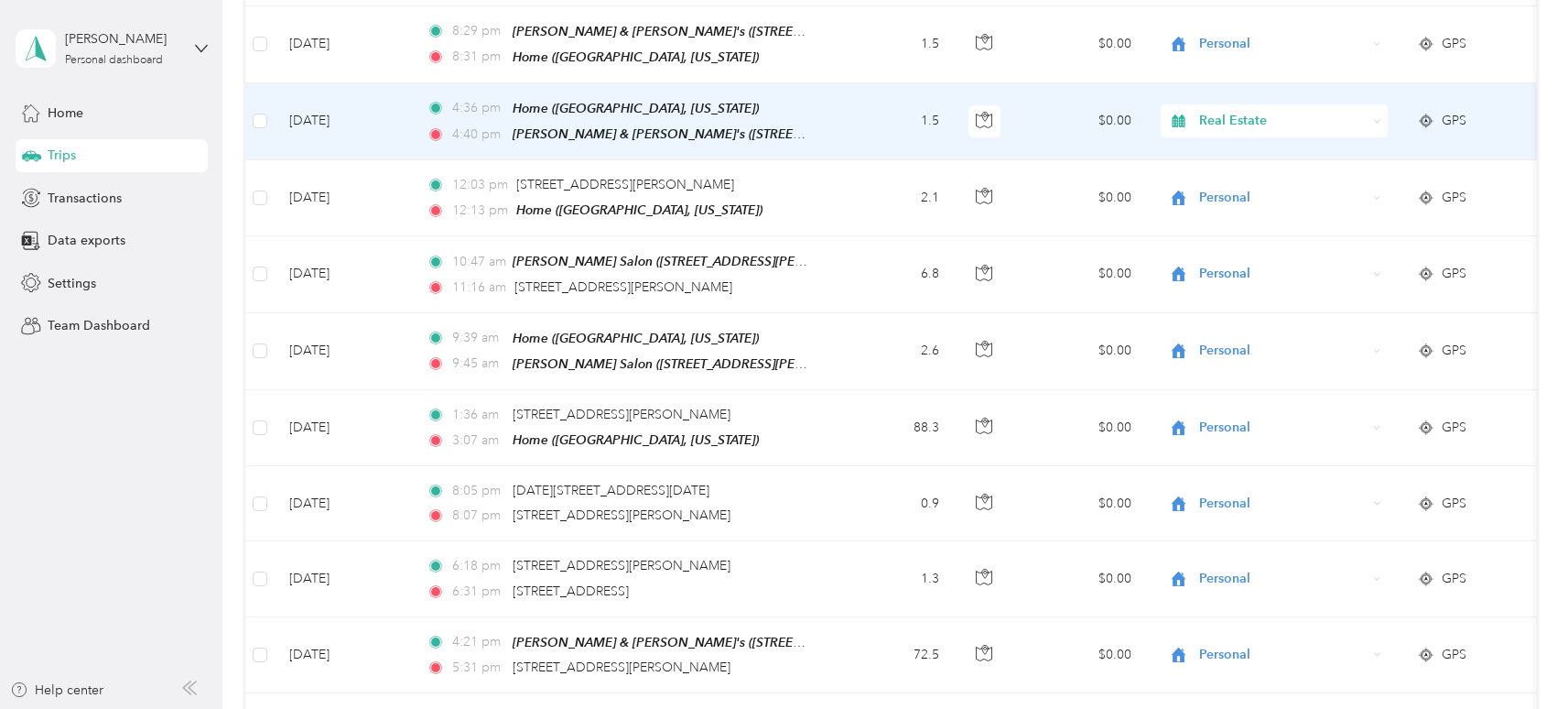
click at [1455, 116] on span "GPS" at bounding box center [1454, 121] width 24 height 21
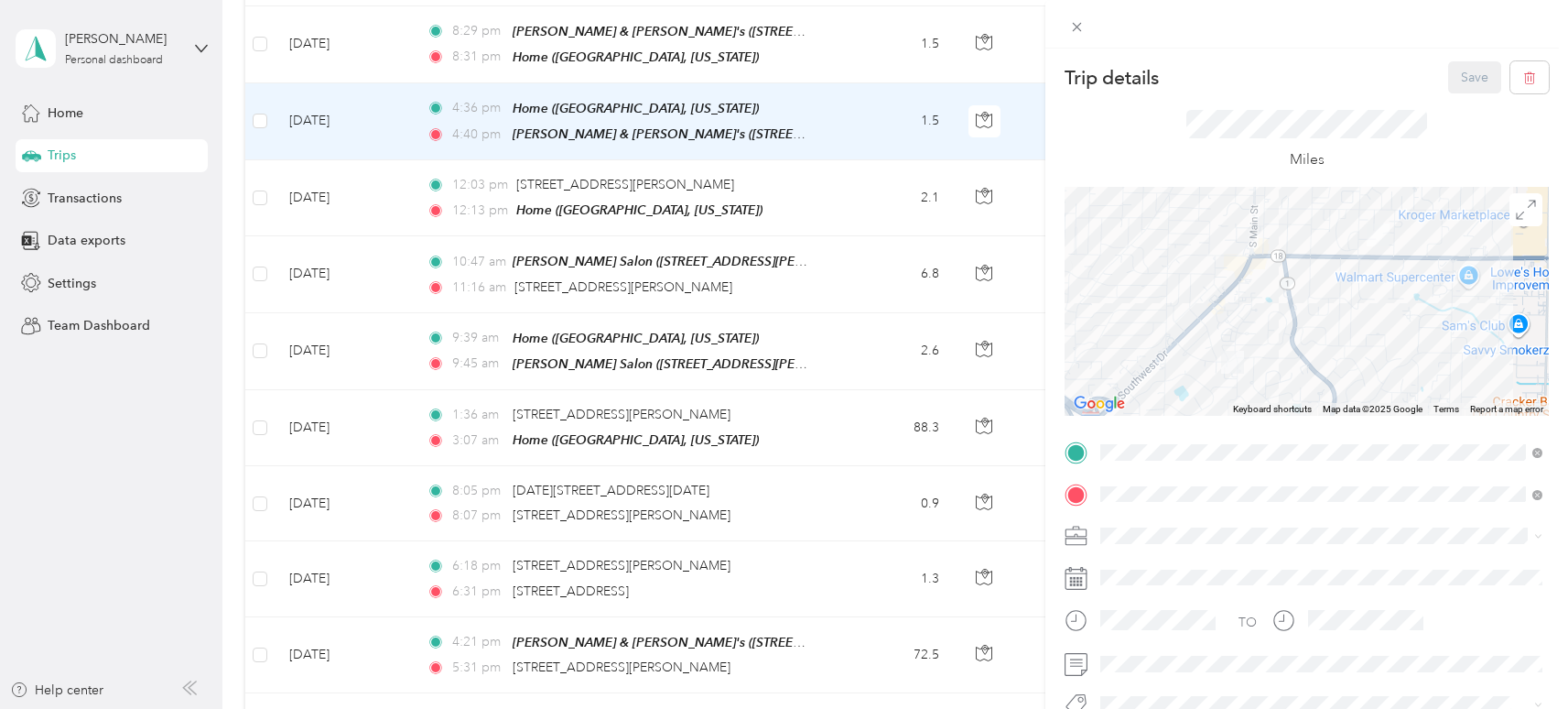
click at [1138, 313] on li "Personal" at bounding box center [1322, 304] width 455 height 32
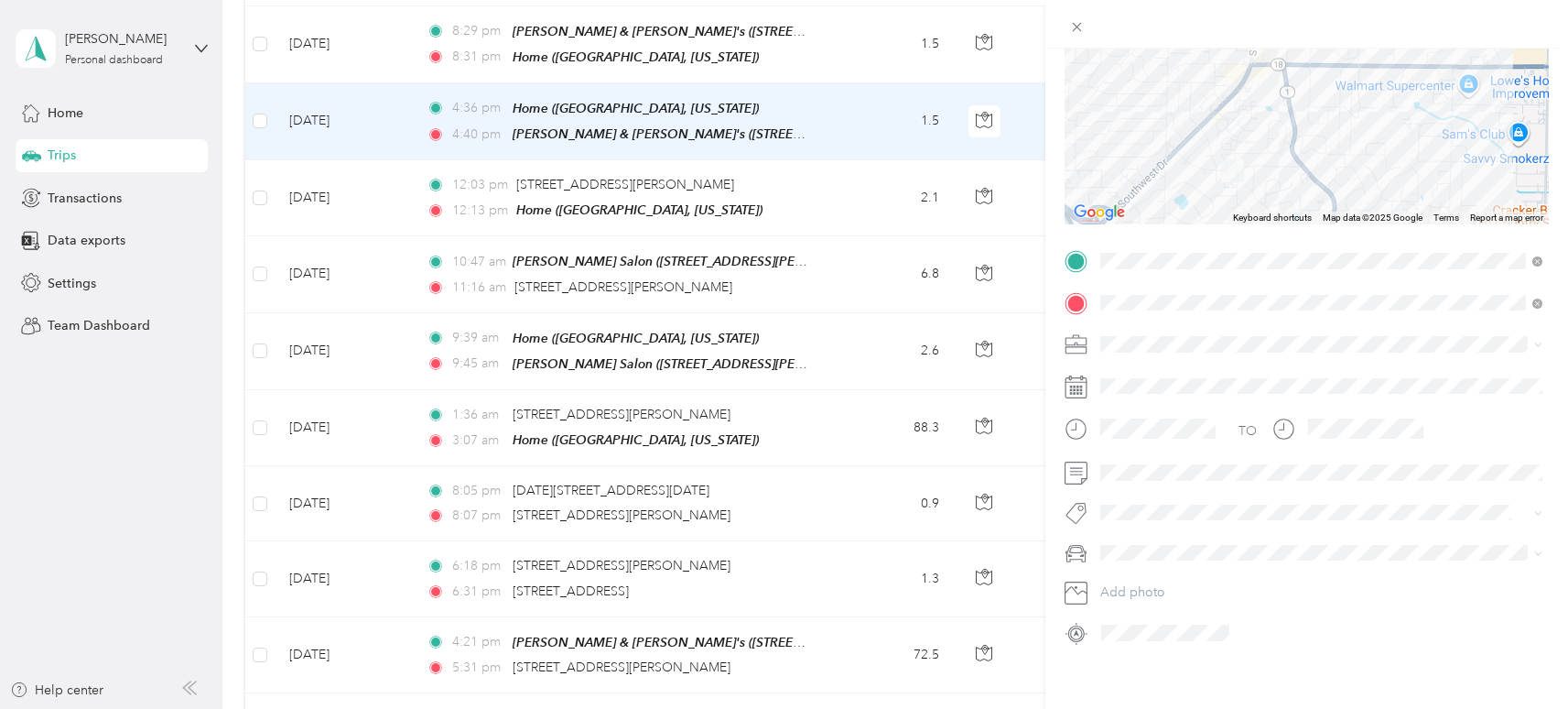
scroll to position [197, 0]
click at [1139, 615] on li "Beth's Car" at bounding box center [1322, 611] width 455 height 32
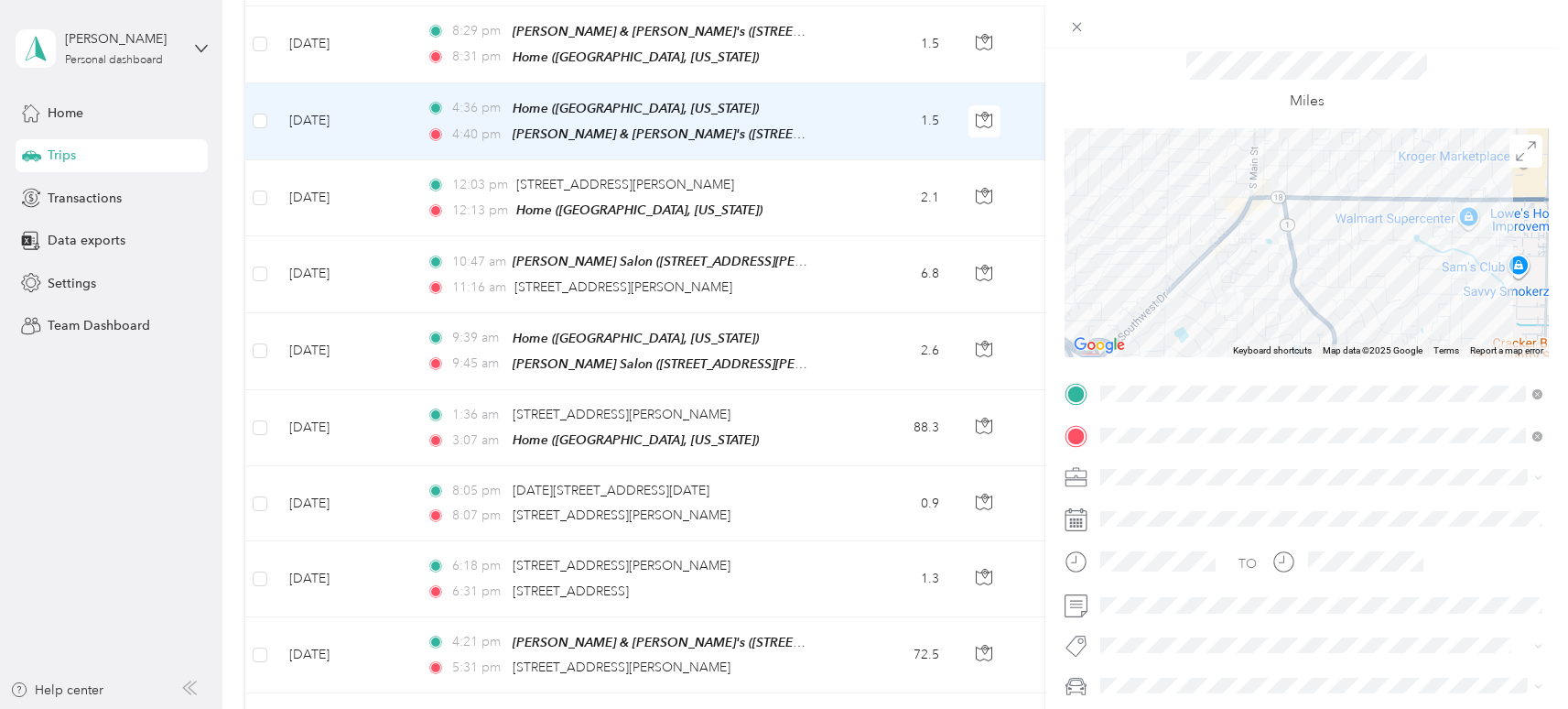
scroll to position [0, 0]
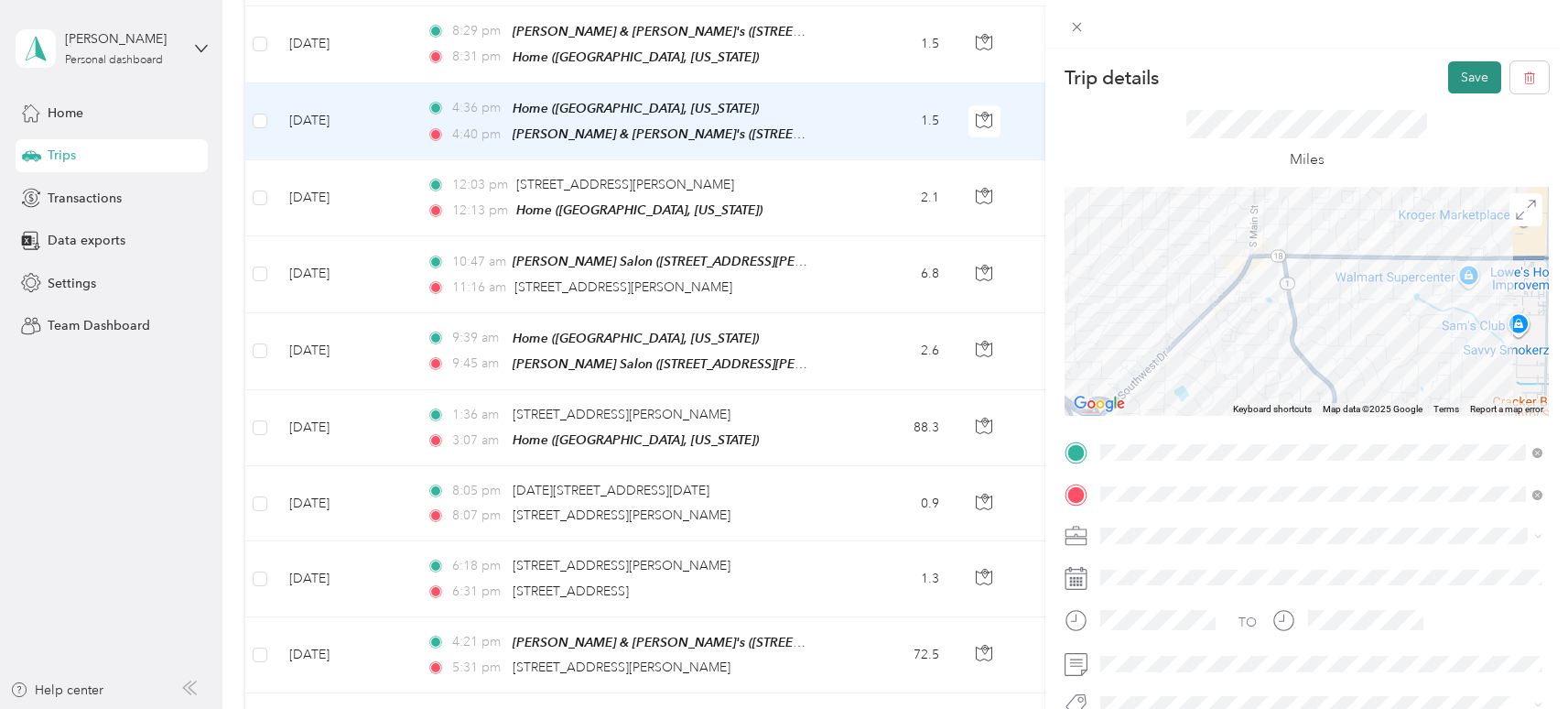
click at [1481, 77] on button "Save" at bounding box center [1475, 77] width 53 height 32
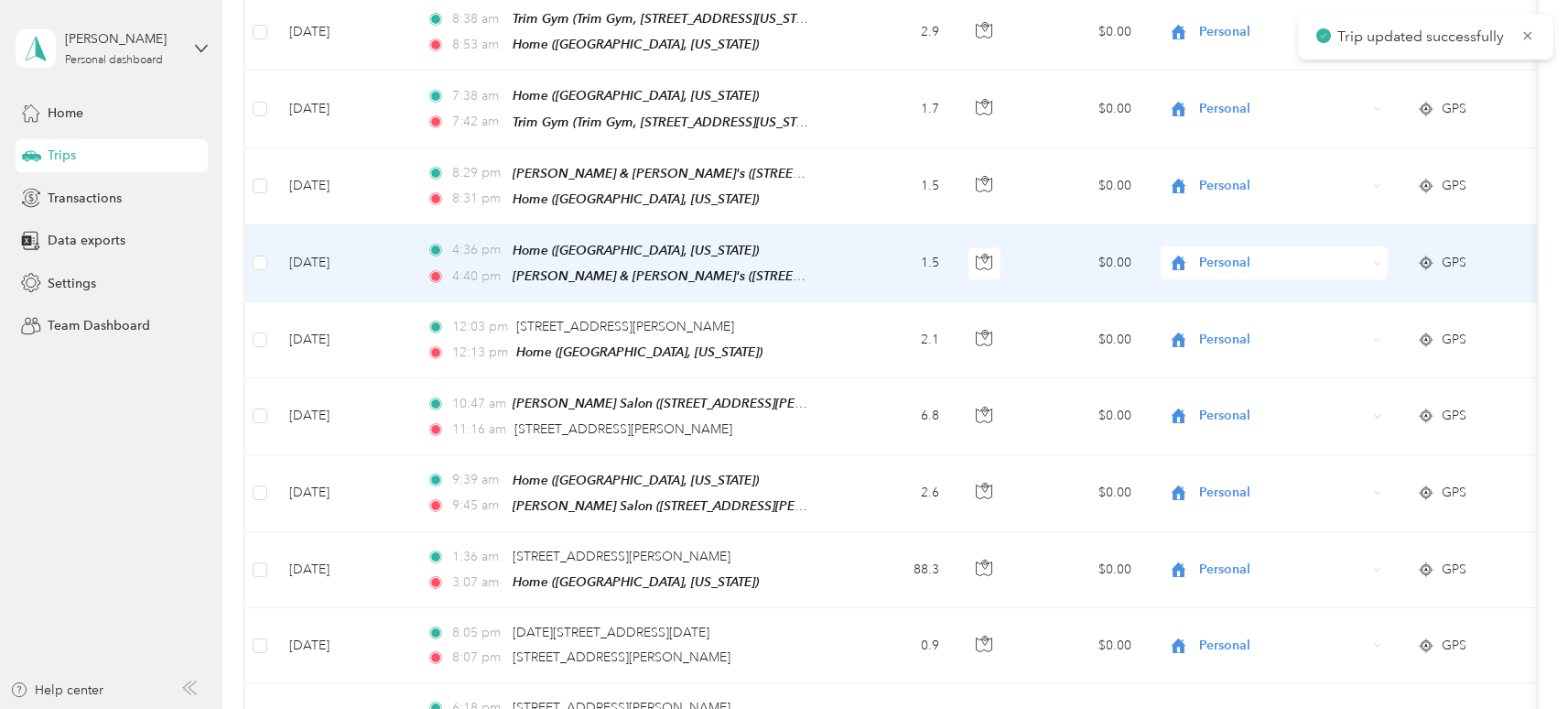
scroll to position [312, 0]
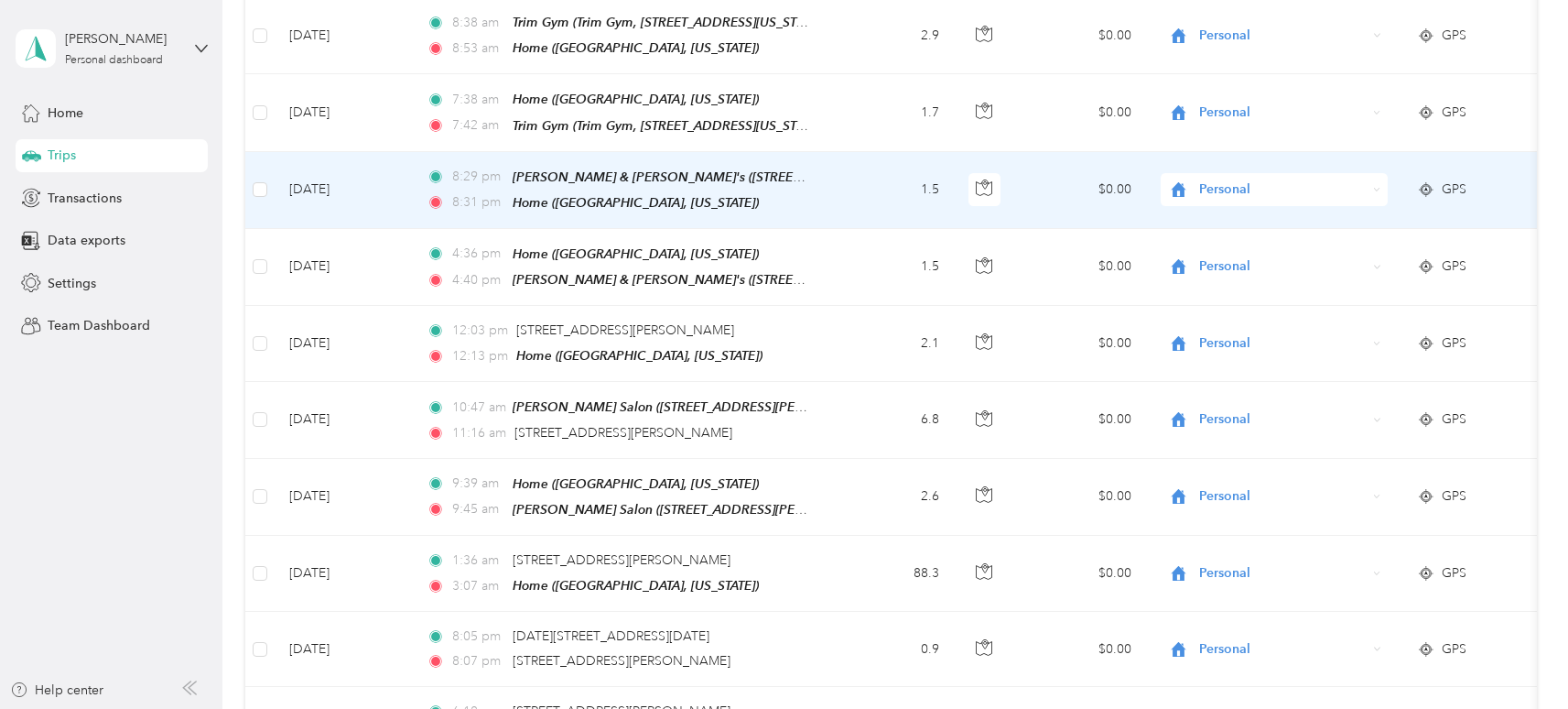
click at [1453, 185] on span "GPS" at bounding box center [1454, 189] width 24 height 21
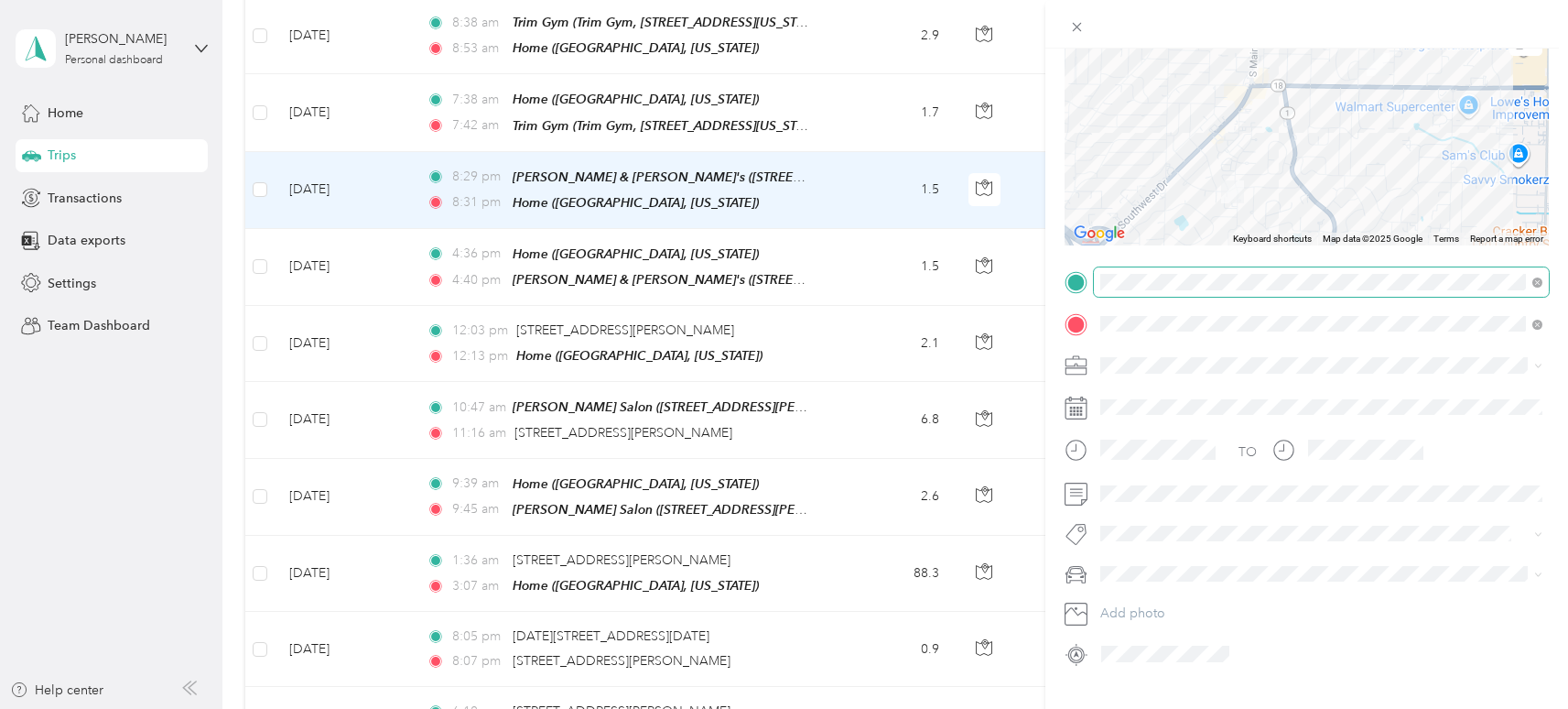
scroll to position [197, 0]
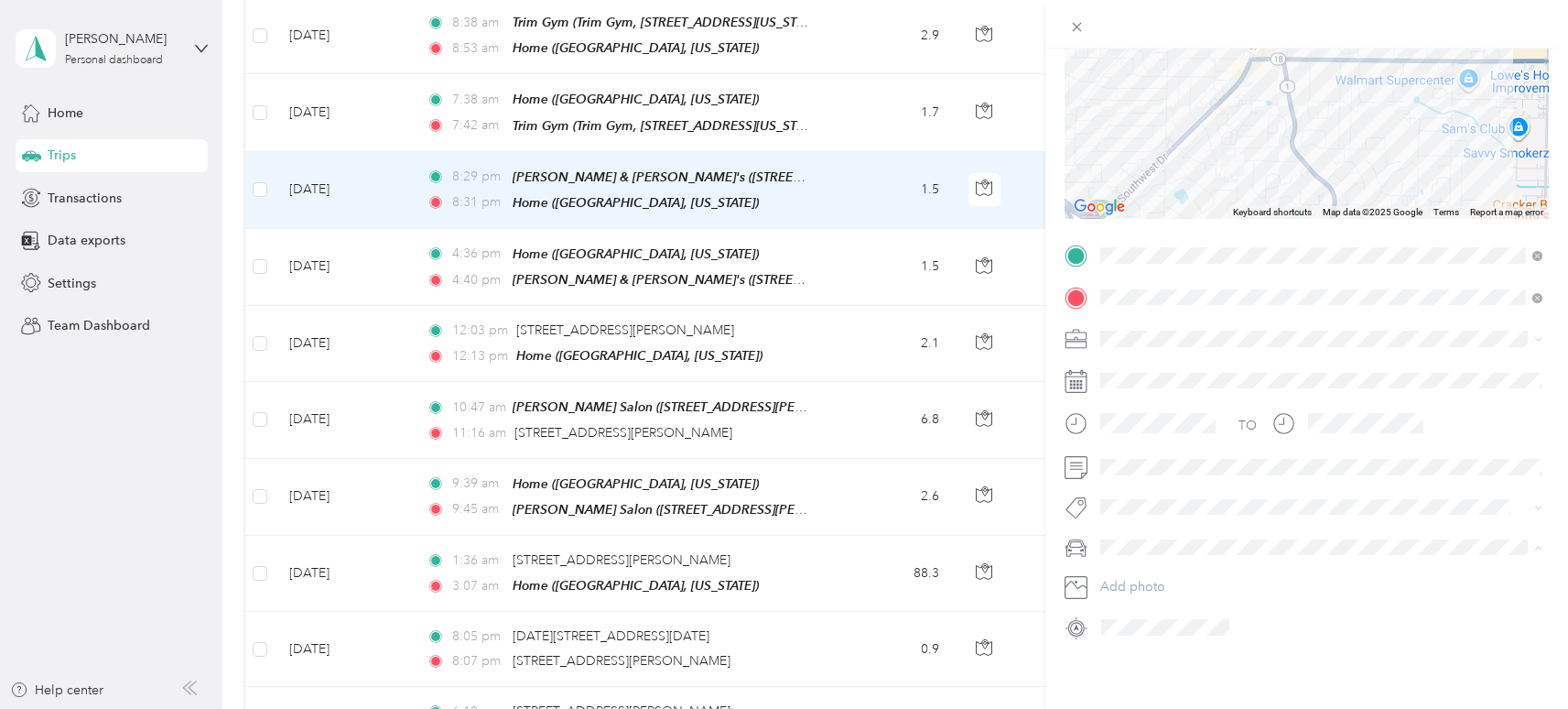
click at [1156, 609] on div "Beth's Car" at bounding box center [1322, 611] width 429 height 20
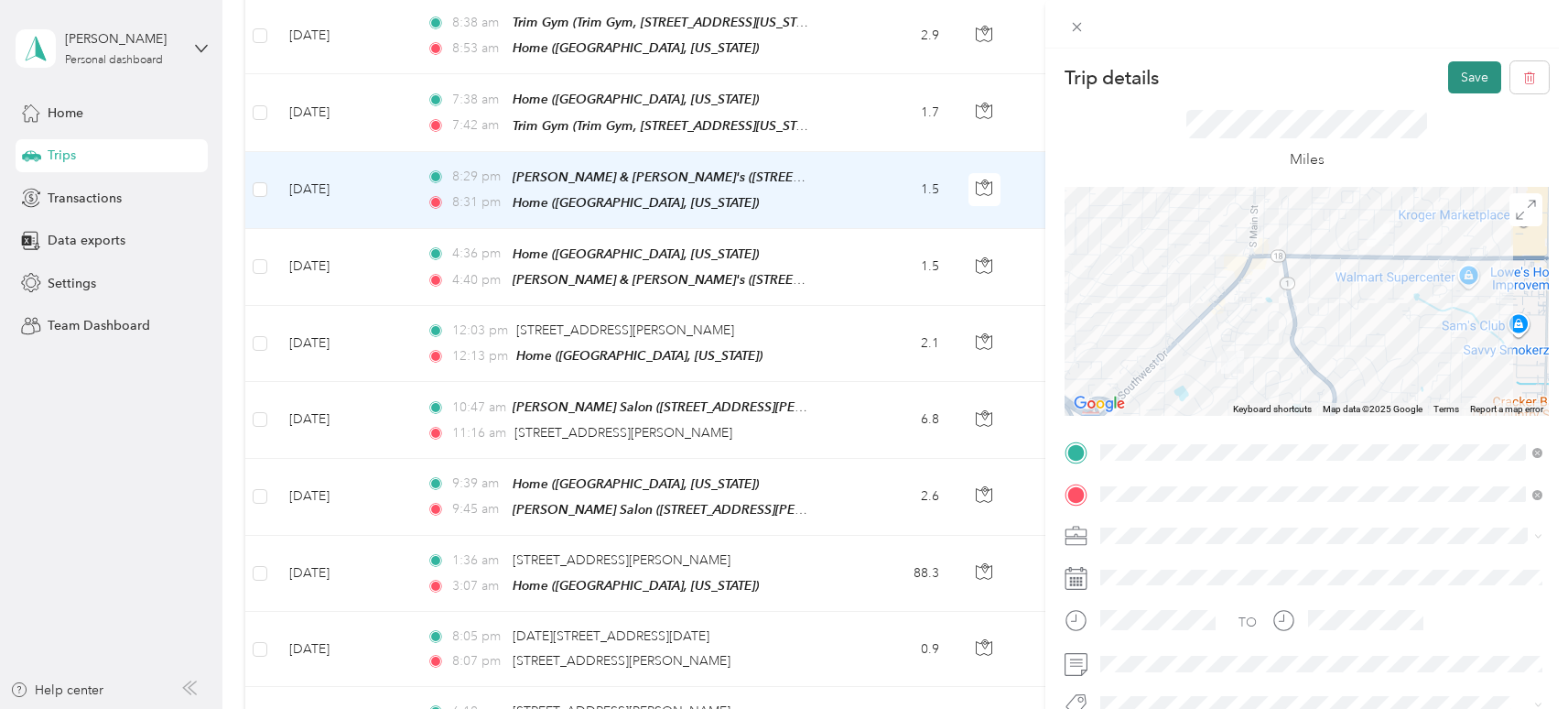
click at [1468, 70] on button "Save" at bounding box center [1475, 77] width 53 height 32
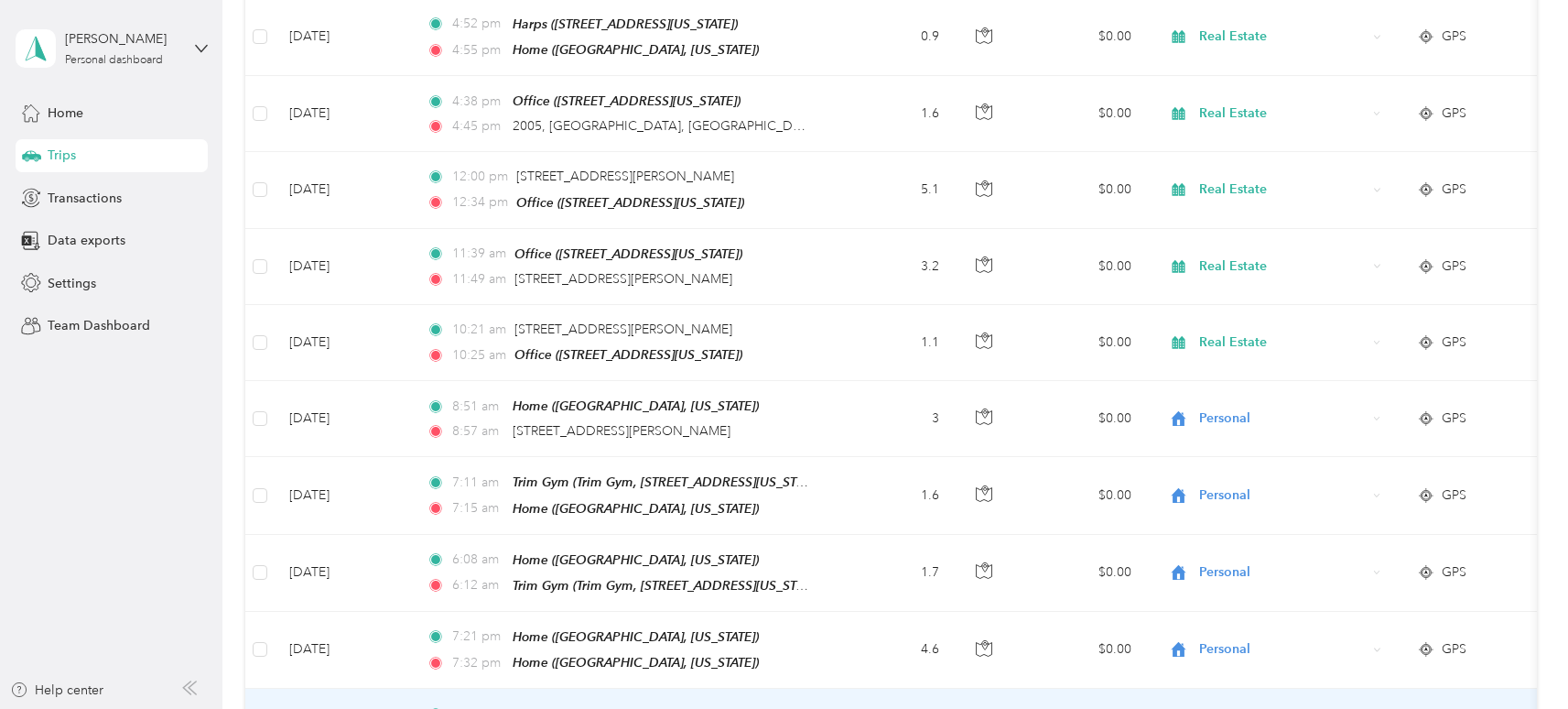
scroll to position [2692, 0]
